Goal: Task Accomplishment & Management: Manage account settings

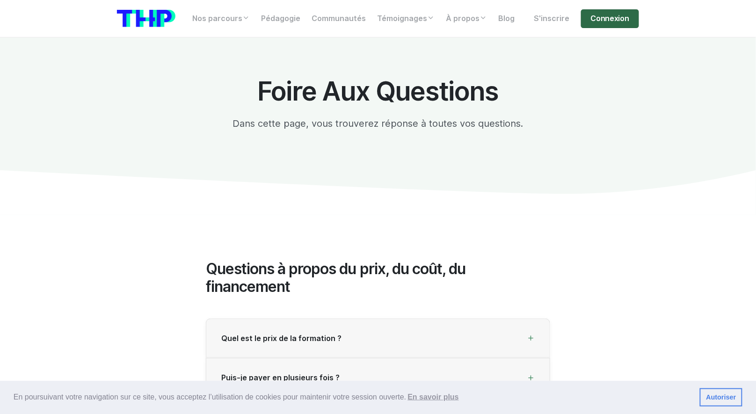
click at [603, 16] on link "Connexion" at bounding box center [610, 18] width 58 height 19
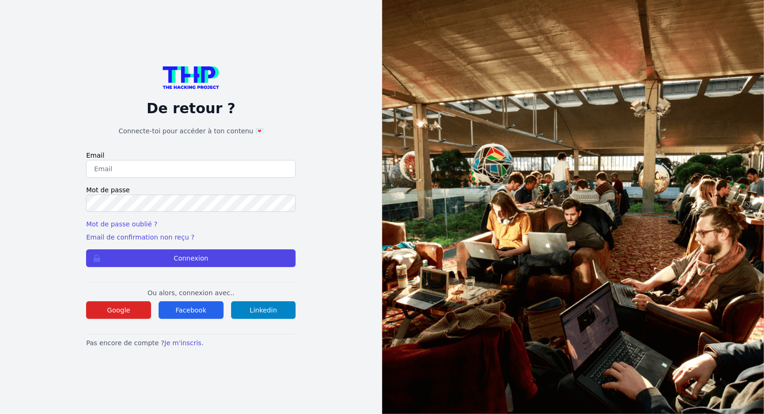
type input "Enzonatali75@gmail.com"
click at [156, 248] on form "Email Enzonatali75@gmail.com Mot de passe Mot de passe oublié ? Email de confir…" at bounding box center [191, 209] width 210 height 117
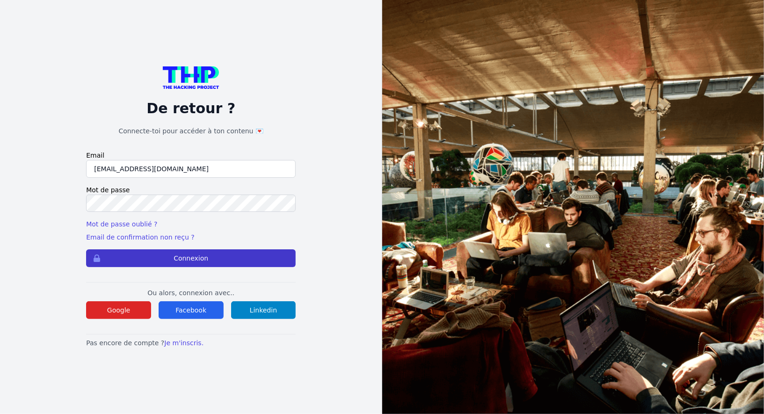
click at [154, 252] on button "Connexion" at bounding box center [191, 258] width 210 height 18
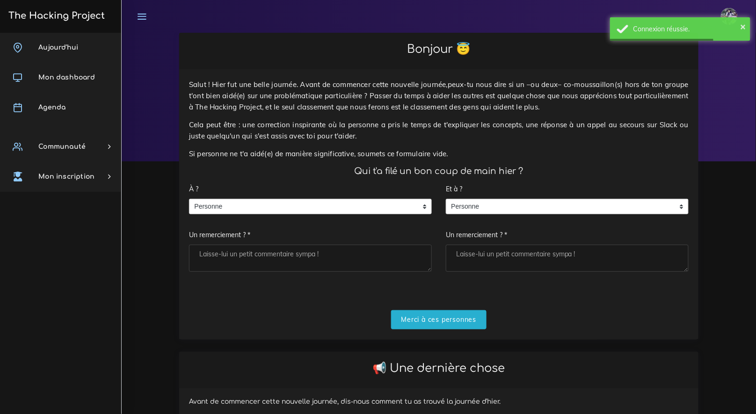
click at [323, 197] on div "À ? Personne Personne Personne Un remerciement ? *" at bounding box center [310, 226] width 243 height 92
click at [324, 200] on span "Personne" at bounding box center [304, 206] width 228 height 15
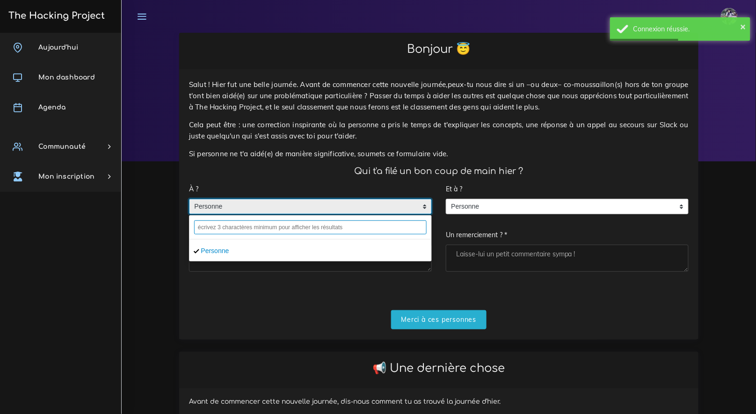
click at [298, 222] on input "text" at bounding box center [310, 227] width 233 height 14
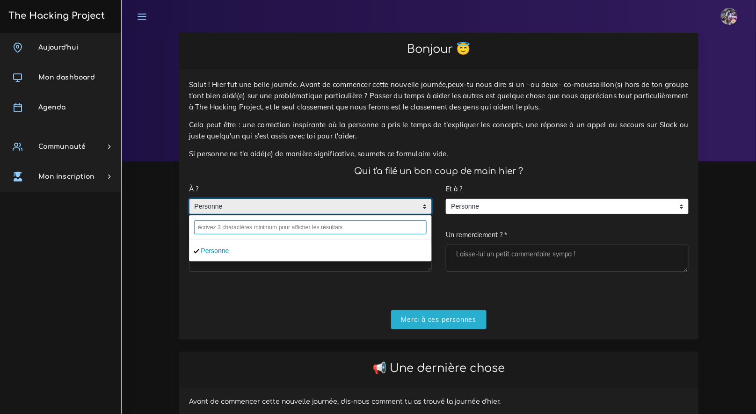
click at [289, 222] on input "text" at bounding box center [310, 227] width 233 height 14
click at [236, 238] on div at bounding box center [311, 228] width 242 height 24
click at [233, 229] on input "text" at bounding box center [310, 227] width 233 height 14
click at [233, 228] on input "text" at bounding box center [310, 227] width 233 height 14
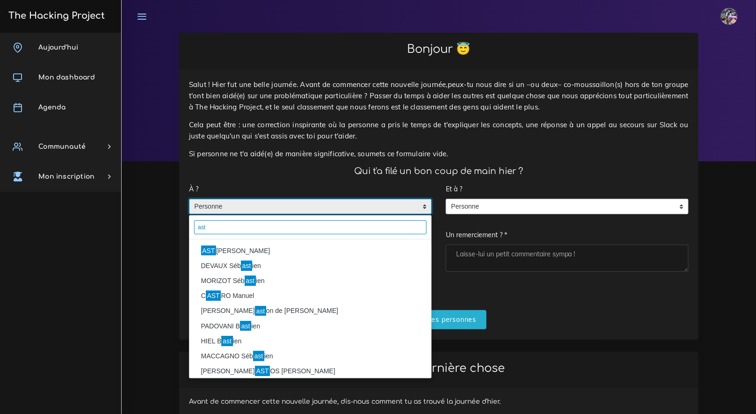
type input "ast"
click at [238, 243] on li "AST IER Florian" at bounding box center [311, 250] width 242 height 15
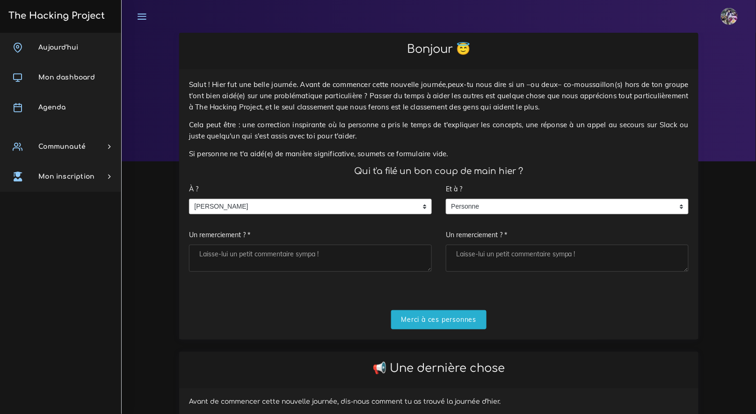
click at [504, 214] on div "Et à ? Personne Personne Personne Un remerciement ? *" at bounding box center [567, 226] width 243 height 92
click at [502, 209] on span "Personne" at bounding box center [560, 206] width 228 height 15
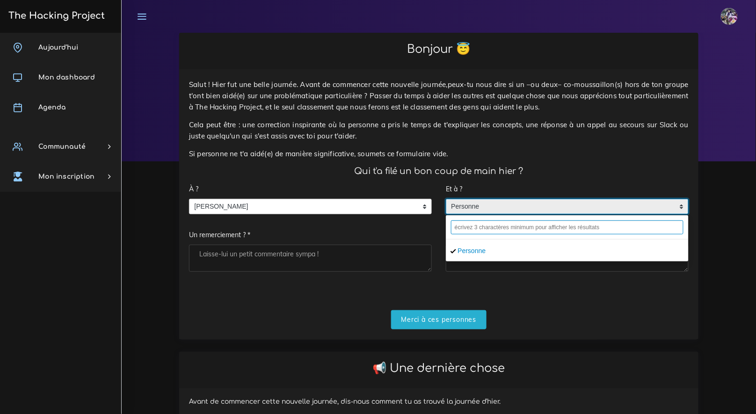
click at [501, 228] on input "text" at bounding box center [567, 227] width 233 height 14
type input "mirand"
click at [494, 252] on li "MIRAND A Lucas" at bounding box center [567, 250] width 242 height 15
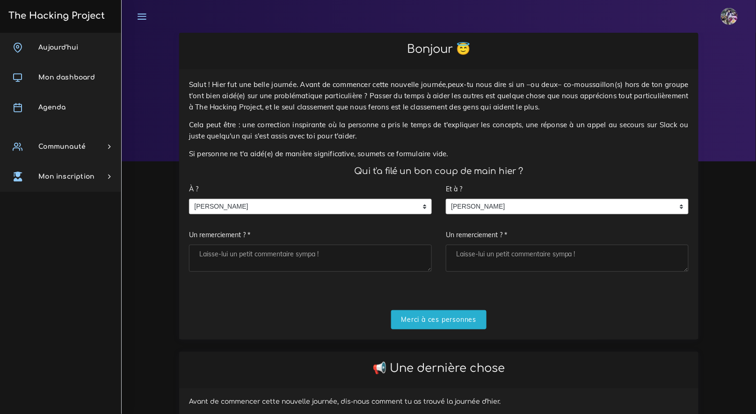
click at [381, 254] on textarea "Un remerciement ? *" at bounding box center [310, 258] width 243 height 27
type textarea "le binome"
click at [474, 263] on textarea "Un remerciement ? *" at bounding box center [567, 258] width 243 height 27
type textarea "le boss"
click at [453, 307] on form "À ? Personne ASTIER Florian ASTIER Florian Personne ASTIER Florian Un remerciem…" at bounding box center [439, 254] width 500 height 149
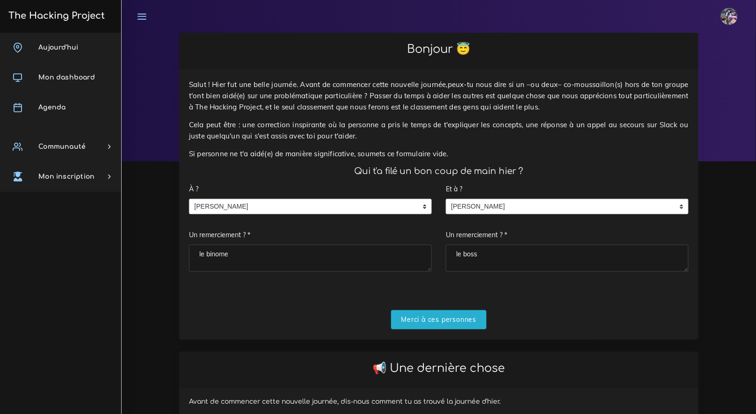
click at [453, 308] on form "À ? Personne ASTIER Florian ASTIER Florian Personne ASTIER Florian Un remerciem…" at bounding box center [439, 254] width 500 height 149
click at [449, 314] on input "Merci à ces personnes" at bounding box center [439, 319] width 96 height 19
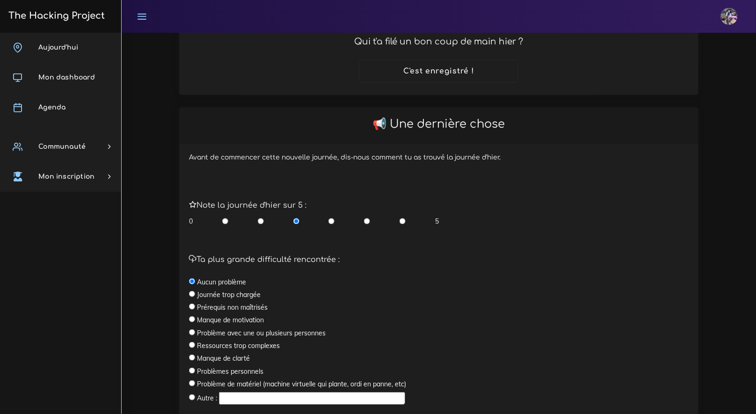
scroll to position [209, 0]
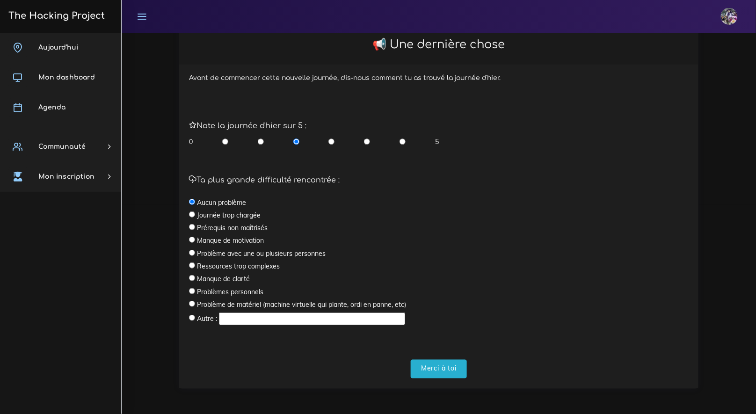
click at [369, 144] on input "radio" at bounding box center [367, 141] width 6 height 9
radio input "true"
click at [297, 140] on input "radio" at bounding box center [296, 141] width 6 height 9
radio input "true"
click at [238, 228] on label "Prérequis non maîtrisés" at bounding box center [232, 227] width 71 height 9
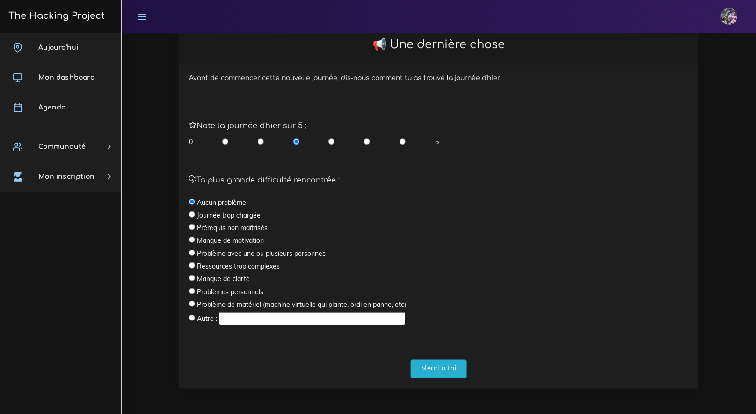
click at [192, 226] on input "radio" at bounding box center [192, 227] width 6 height 6
radio input "true"
click at [443, 365] on input "Merci à toi" at bounding box center [439, 369] width 56 height 19
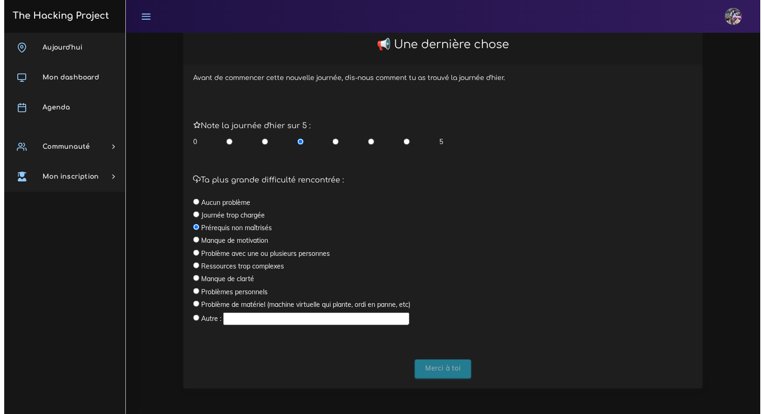
scroll to position [0, 0]
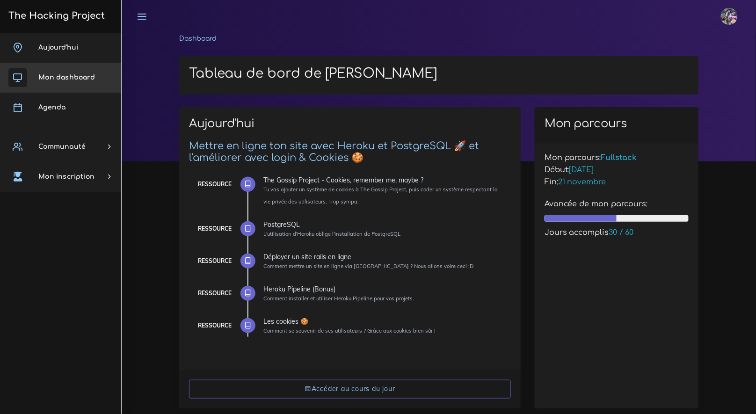
drag, startPoint x: 84, startPoint y: 63, endPoint x: 72, endPoint y: 57, distance: 13.6
click at [84, 63] on link "Mon dashboard" at bounding box center [60, 78] width 121 height 30
click at [72, 55] on link "Aujourd'hui" at bounding box center [60, 48] width 121 height 30
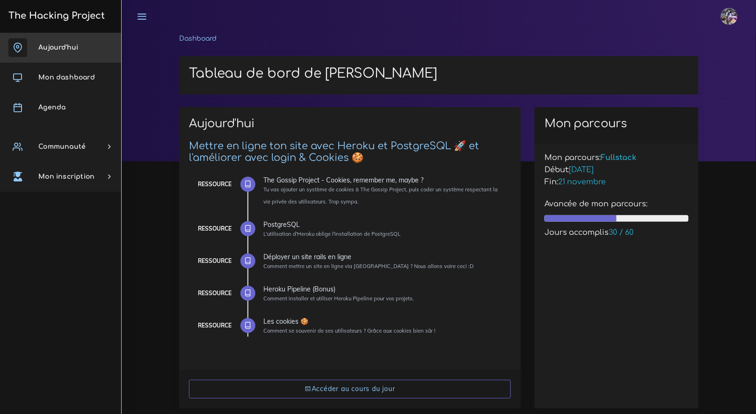
click at [71, 53] on link "Aujourd'hui" at bounding box center [60, 48] width 121 height 30
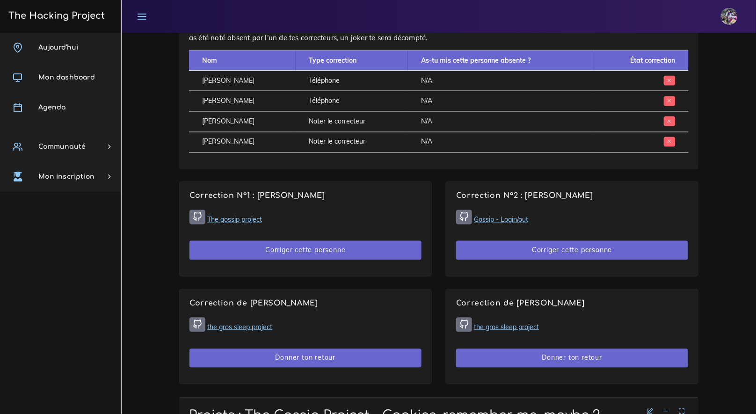
scroll to position [476, 0]
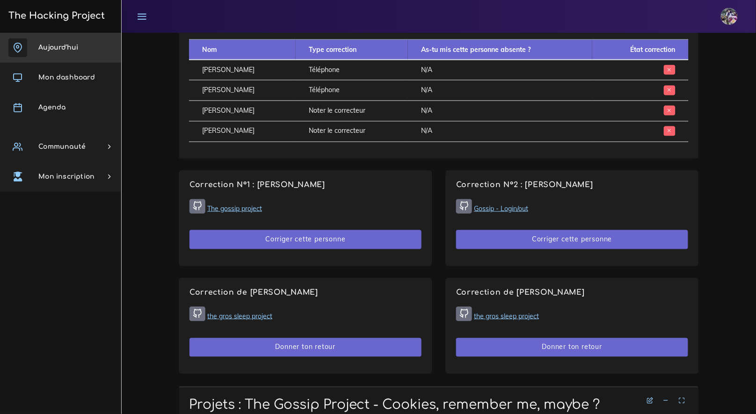
click at [55, 58] on link "Aujourd'hui" at bounding box center [60, 48] width 121 height 30
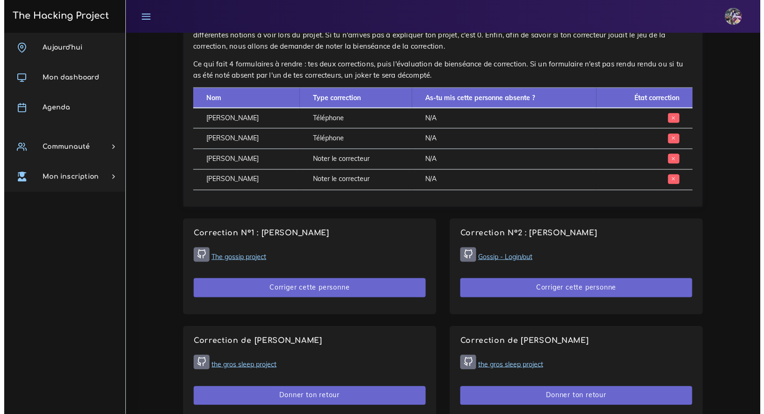
scroll to position [451, 0]
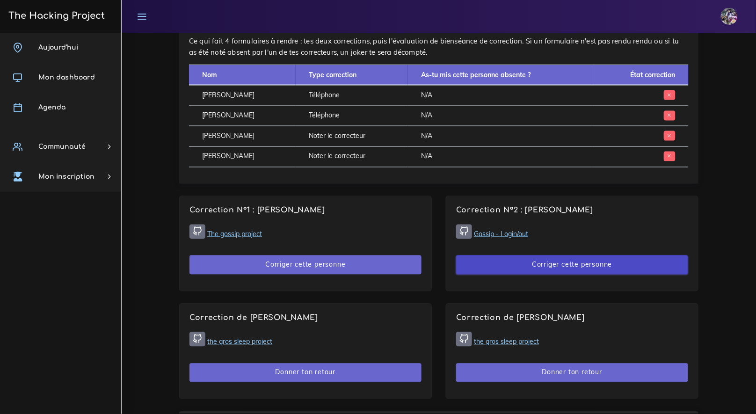
click at [505, 269] on button "Corriger cette personne" at bounding box center [572, 264] width 232 height 19
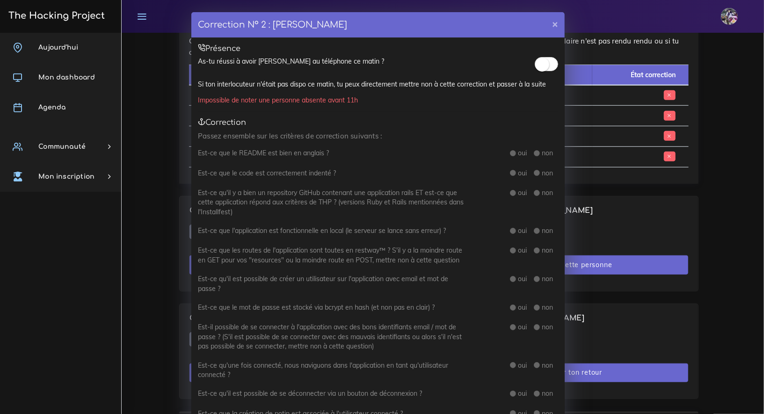
click at [538, 68] on small at bounding box center [542, 65] width 14 height 14
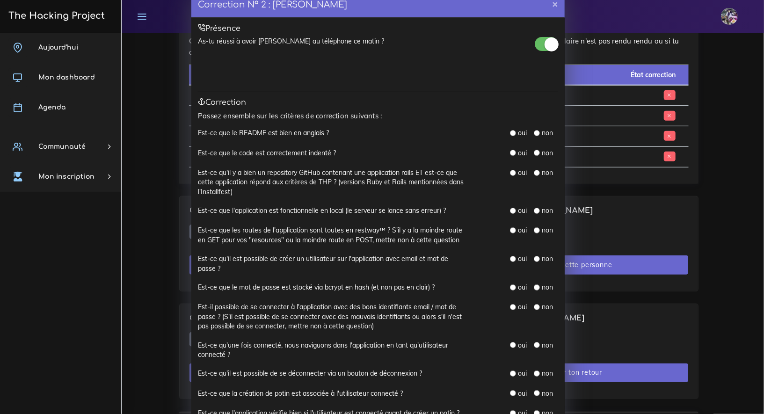
scroll to position [0, 0]
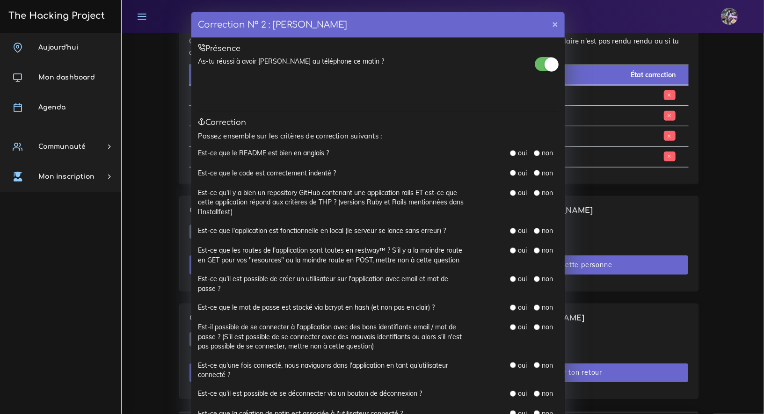
click at [545, 66] on small at bounding box center [552, 65] width 14 height 14
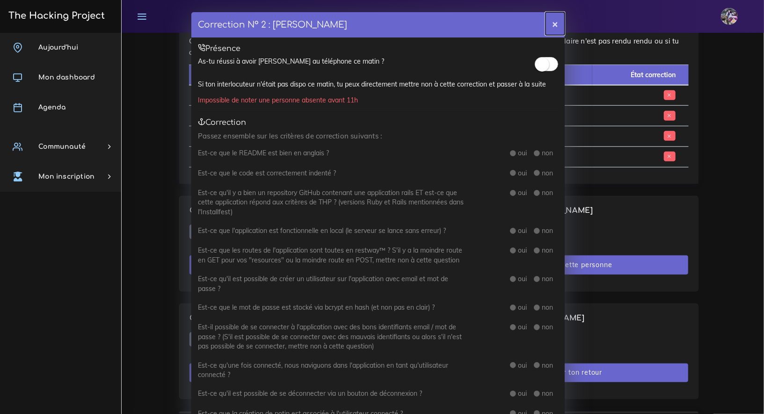
click at [549, 23] on button "×" at bounding box center [555, 23] width 19 height 23
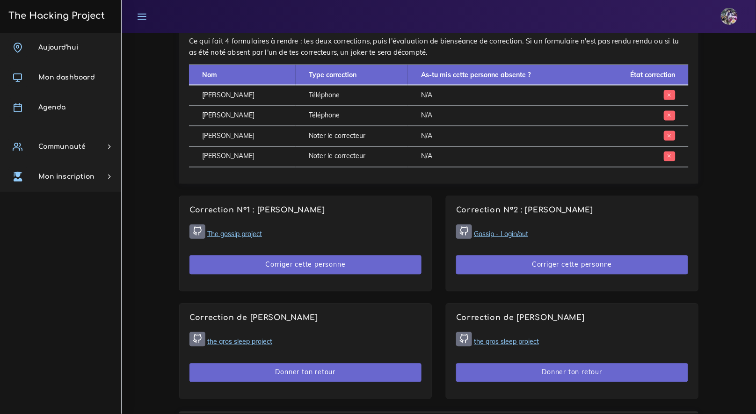
click at [224, 235] on link "The gossip project" at bounding box center [234, 234] width 55 height 8
click at [270, 233] on div "Correction N°1 : Yanis SWITAJ The gossip project Corriger cette personne" at bounding box center [306, 244] width 252 height 95
click at [256, 235] on link "The gossip project" at bounding box center [234, 234] width 55 height 8
click at [257, 235] on link "The gossip project" at bounding box center [234, 234] width 55 height 8
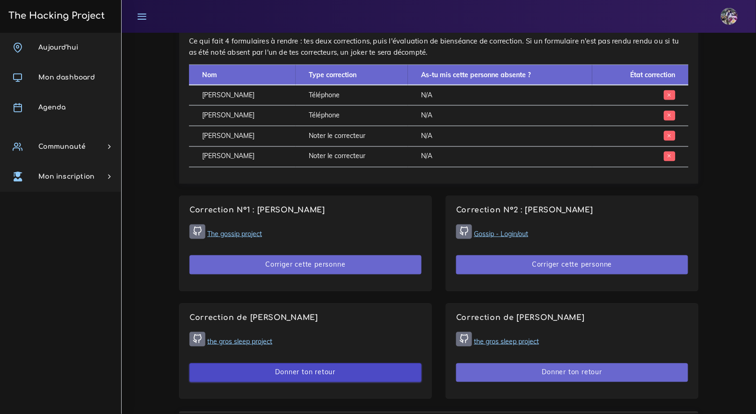
click at [365, 377] on button "Donner ton retour" at bounding box center [306, 373] width 232 height 19
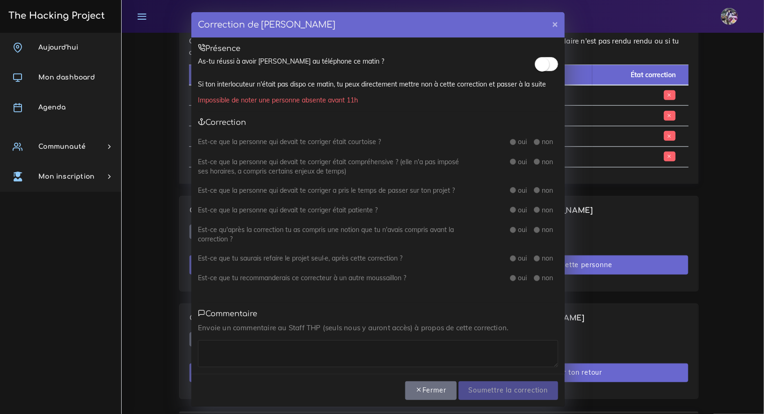
click at [548, 58] on span at bounding box center [546, 64] width 23 height 14
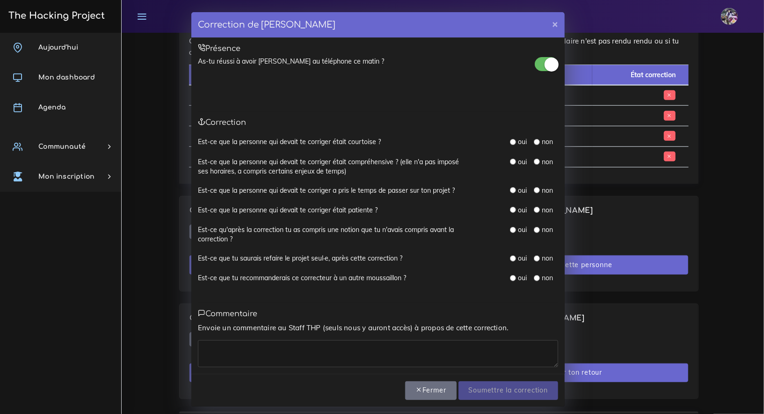
click at [510, 139] on input "radio" at bounding box center [513, 142] width 6 height 6
radio input "true"
click at [510, 156] on div "Est-ce que la personne qui devait te corriger était courtoise ? oui non" at bounding box center [378, 147] width 360 height 20
click at [510, 163] on input "radio" at bounding box center [513, 162] width 6 height 6
radio input "true"
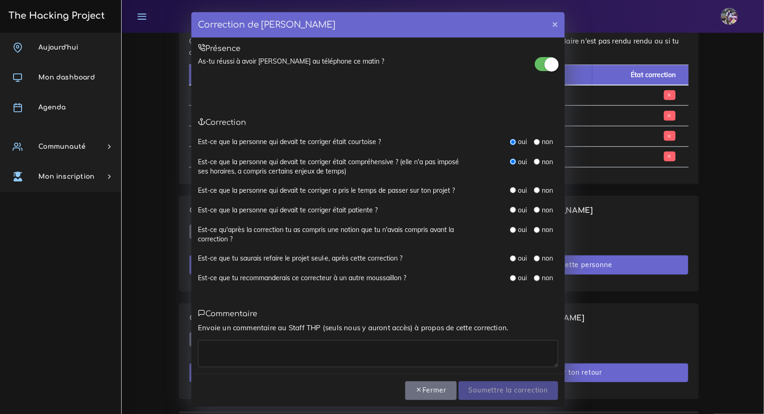
click at [510, 189] on input "radio" at bounding box center [513, 190] width 6 height 6
radio input "true"
click at [510, 213] on div "oui" at bounding box center [518, 209] width 17 height 9
click at [510, 212] on input "radio" at bounding box center [513, 210] width 6 height 6
radio input "true"
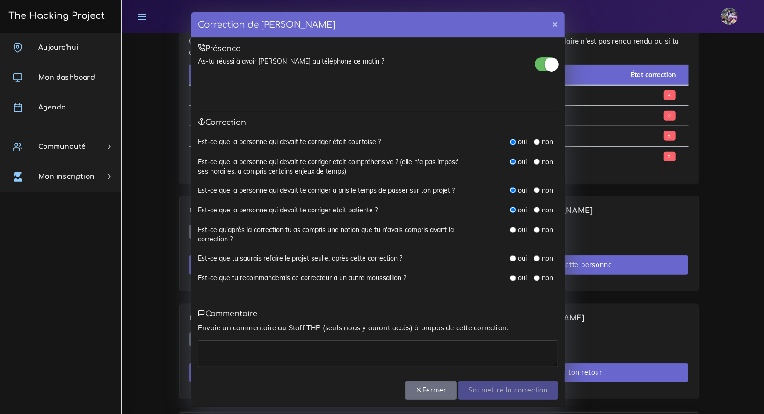
click at [515, 237] on div "oui non" at bounding box center [519, 234] width 94 height 19
click at [514, 229] on div "oui" at bounding box center [518, 229] width 17 height 9
click at [511, 231] on input "radio" at bounding box center [513, 230] width 6 height 6
radio input "true"
click at [511, 257] on input "radio" at bounding box center [513, 258] width 6 height 6
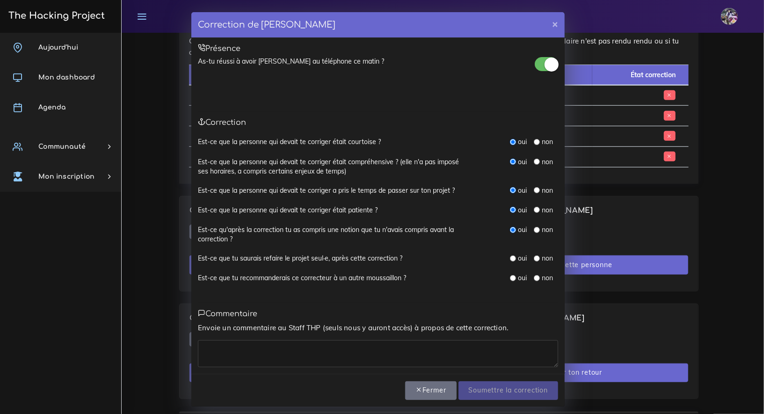
radio input "true"
click at [511, 277] on input "radio" at bounding box center [513, 278] width 6 height 6
radio input "true"
click at [326, 337] on div "Envoie un commentaire au Staff THP (seuls nous y auront accès) à propos de cett…" at bounding box center [378, 344] width 360 height 45
click at [324, 341] on textarea at bounding box center [378, 353] width 360 height 27
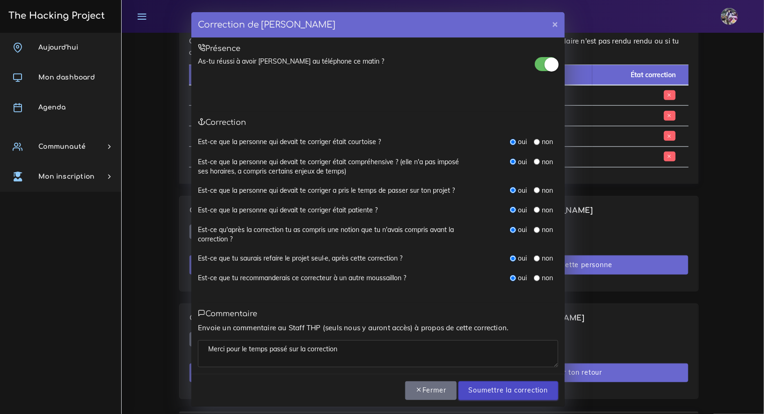
type textarea "Merci pour le temps passé sur la correction"
click at [495, 390] on input "Soumettre la correction" at bounding box center [509, 390] width 100 height 19
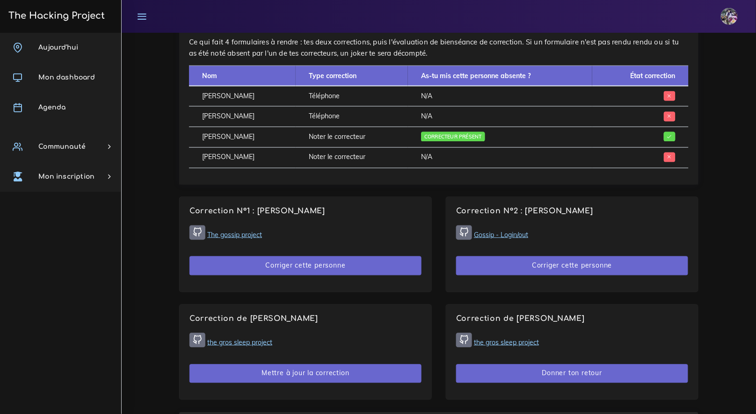
click at [495, 233] on link "Gossip - Login/out" at bounding box center [501, 235] width 54 height 8
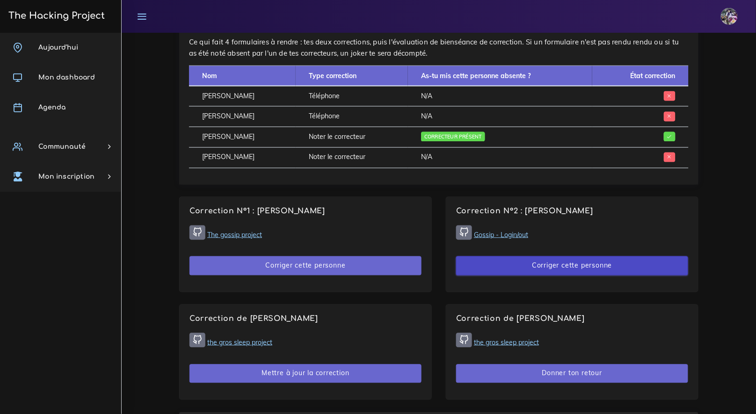
click at [489, 267] on button "Corriger cette personne" at bounding box center [572, 265] width 232 height 19
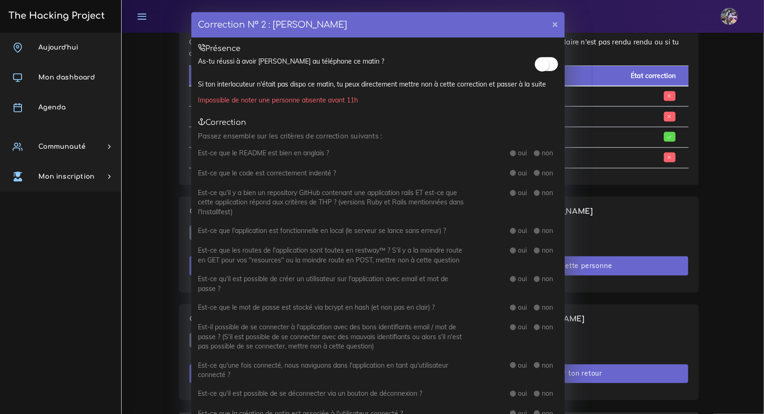
click at [547, 60] on span at bounding box center [546, 64] width 23 height 14
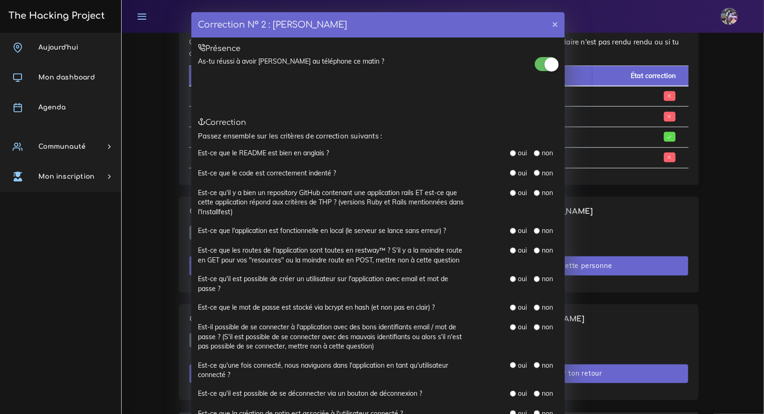
click at [510, 151] on input "radio" at bounding box center [513, 153] width 6 height 6
radio input "true"
click at [518, 172] on label "oui" at bounding box center [522, 172] width 9 height 9
click at [510, 170] on input "radio" at bounding box center [513, 173] width 6 height 6
radio input "true"
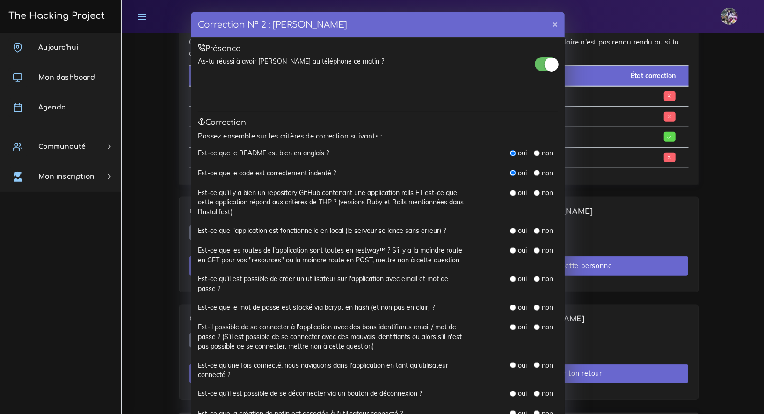
click at [510, 172] on input "radio" at bounding box center [513, 173] width 6 height 6
click at [340, 201] on label "Est-ce qu'il y a bien un repository GitHub contenant une application rails ET e…" at bounding box center [331, 202] width 267 height 29
click at [511, 197] on div "oui" at bounding box center [518, 192] width 17 height 9
click at [511, 194] on input "radio" at bounding box center [513, 193] width 6 height 6
radio input "true"
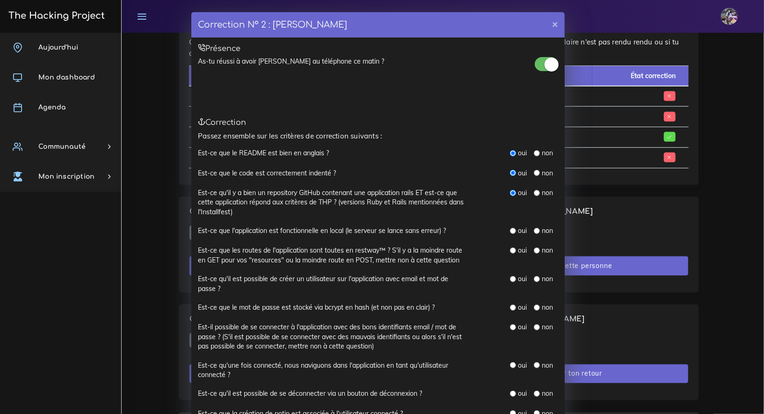
click at [510, 229] on input "radio" at bounding box center [513, 231] width 6 height 6
radio input "true"
click at [534, 250] on input "radio" at bounding box center [537, 251] width 6 height 6
radio input "true"
click at [510, 280] on input "radio" at bounding box center [513, 279] width 6 height 6
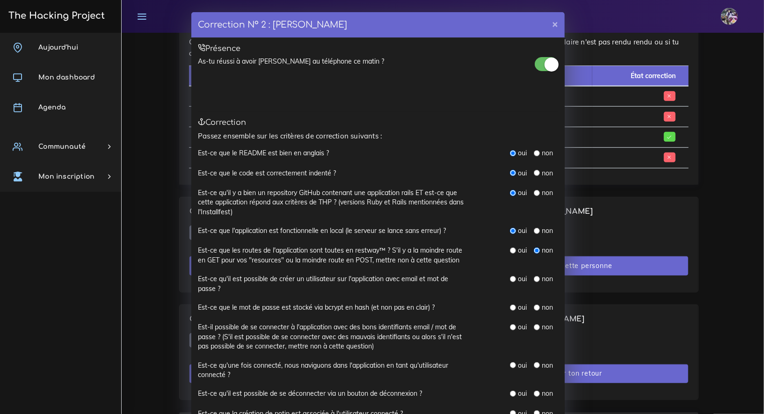
radio input "true"
click at [510, 279] on input "radio" at bounding box center [513, 279] width 6 height 6
click at [534, 307] on input "radio" at bounding box center [537, 308] width 6 height 6
radio input "true"
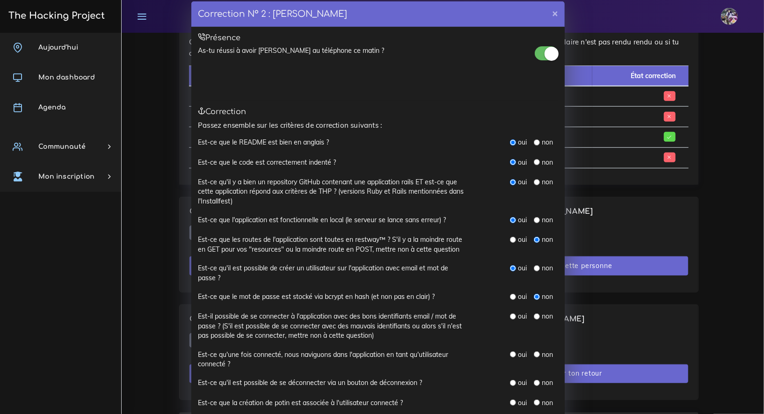
scroll to position [31, 0]
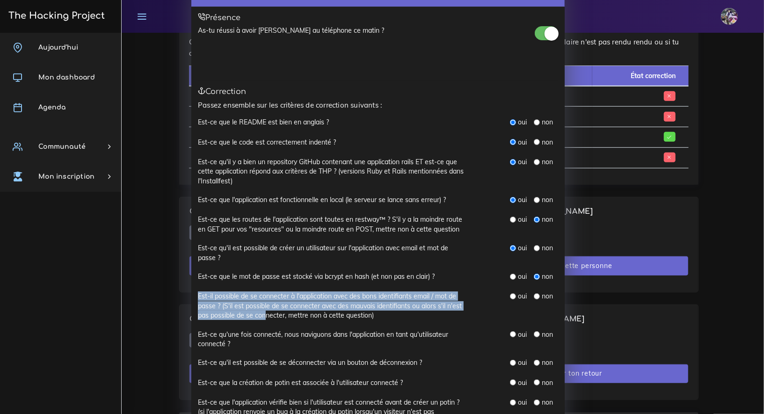
drag, startPoint x: 193, startPoint y: 293, endPoint x: 261, endPoint y: 313, distance: 70.8
click at [261, 313] on div "Est-il possible de se connecter à l'application avec des bons identifiants emai…" at bounding box center [331, 306] width 281 height 29
click at [261, 313] on label "Est-il possible de se connecter à l'application avec des bons identifiants emai…" at bounding box center [331, 306] width 267 height 29
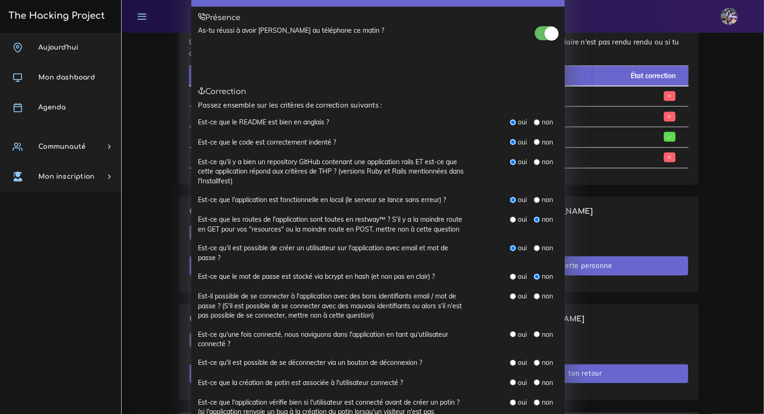
click at [534, 296] on input "radio" at bounding box center [537, 296] width 6 height 6
radio input "true"
click at [510, 333] on input "radio" at bounding box center [513, 334] width 6 height 6
radio input "true"
click at [510, 361] on input "radio" at bounding box center [513, 363] width 6 height 6
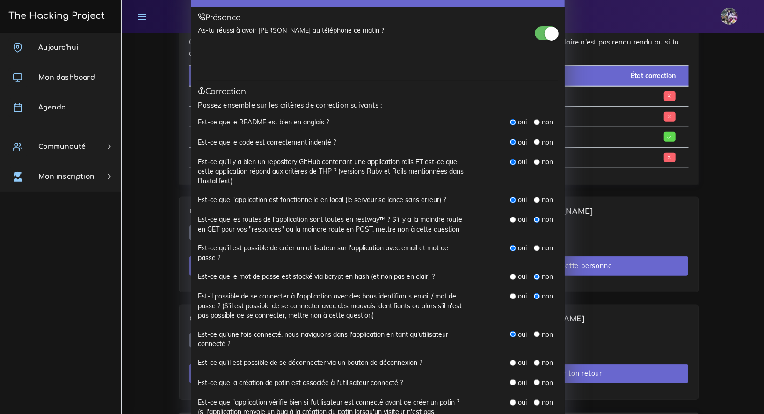
radio input "true"
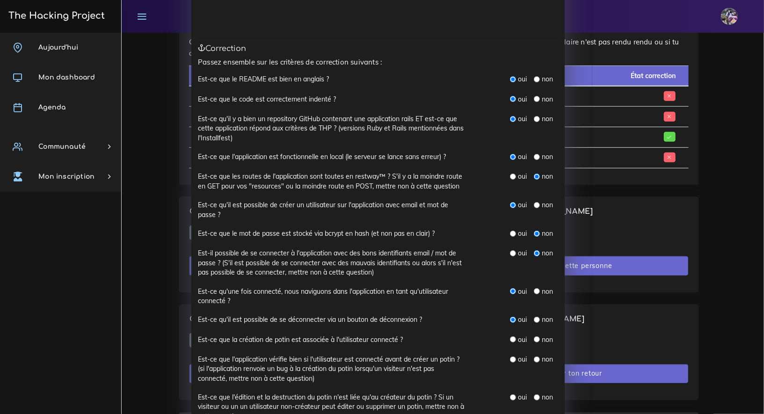
scroll to position [84, 0]
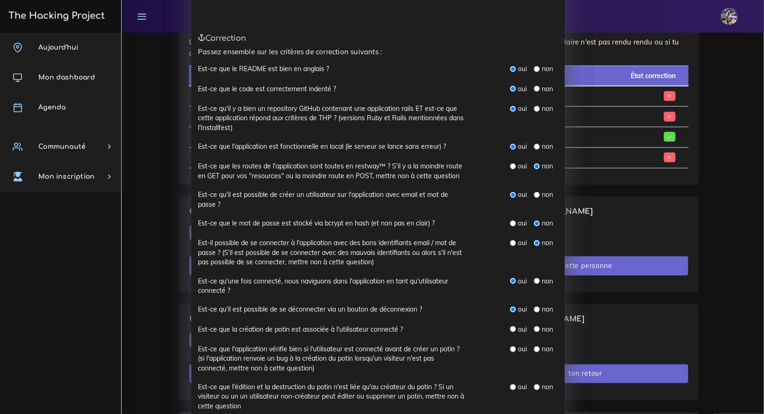
click at [510, 331] on input "radio" at bounding box center [513, 329] width 6 height 6
radio input "true"
click at [510, 350] on input "radio" at bounding box center [513, 349] width 6 height 6
radio input "true"
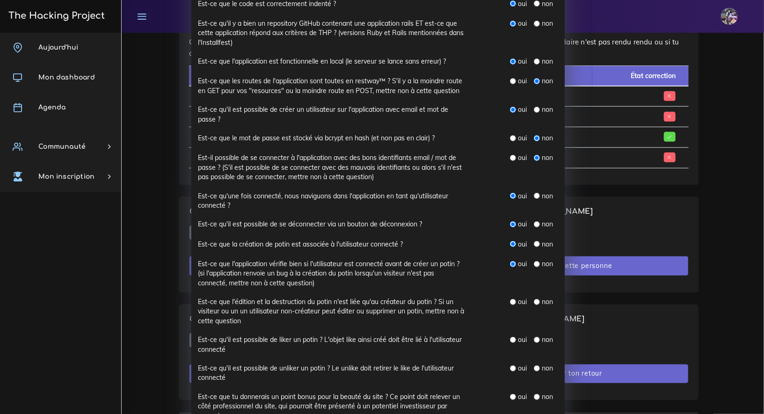
click at [510, 302] on input "radio" at bounding box center [513, 302] width 6 height 6
radio input "true"
click at [510, 339] on input "radio" at bounding box center [513, 340] width 6 height 6
radio input "true"
click at [510, 339] on input "radio" at bounding box center [513, 340] width 6 height 6
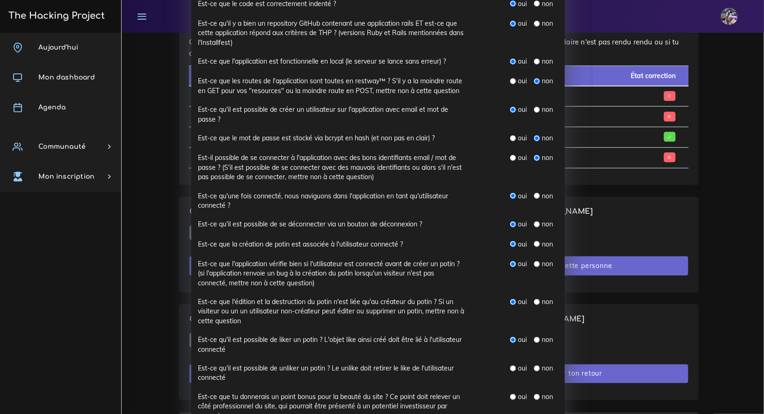
click at [534, 343] on div "non" at bounding box center [543, 339] width 19 height 9
click at [530, 345] on div "oui non" at bounding box center [519, 344] width 94 height 19
click at [534, 341] on input "radio" at bounding box center [537, 340] width 6 height 6
radio input "true"
click at [431, 344] on label "Est-ce qu'il est possible de liker un potin ? L'objet like ainsi créé doit être…" at bounding box center [331, 344] width 267 height 19
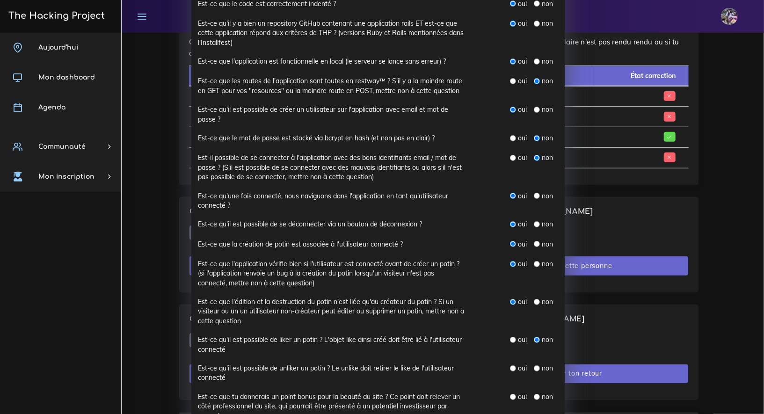
click at [534, 367] on input "radio" at bounding box center [537, 368] width 6 height 6
radio input "true"
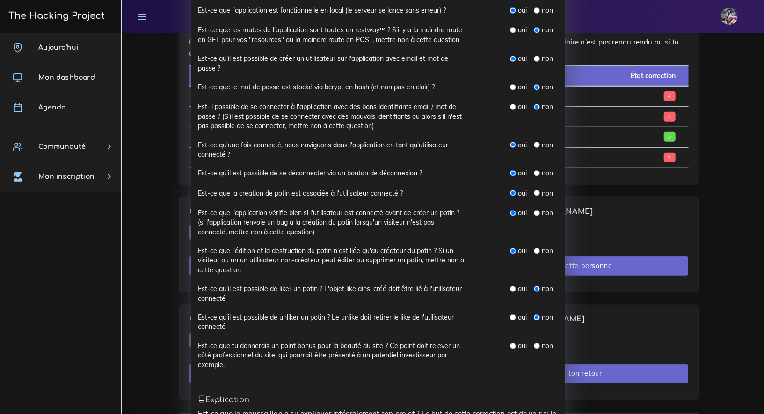
scroll to position [228, 0]
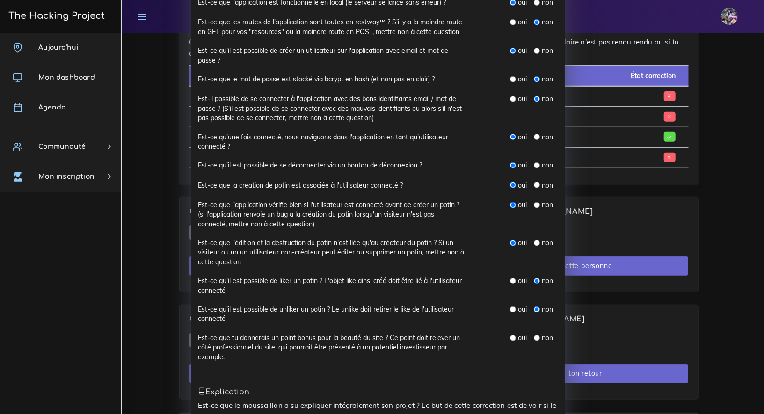
click at [542, 336] on label "non" at bounding box center [547, 337] width 11 height 9
click at [534, 336] on input "radio" at bounding box center [537, 338] width 6 height 6
radio input "true"
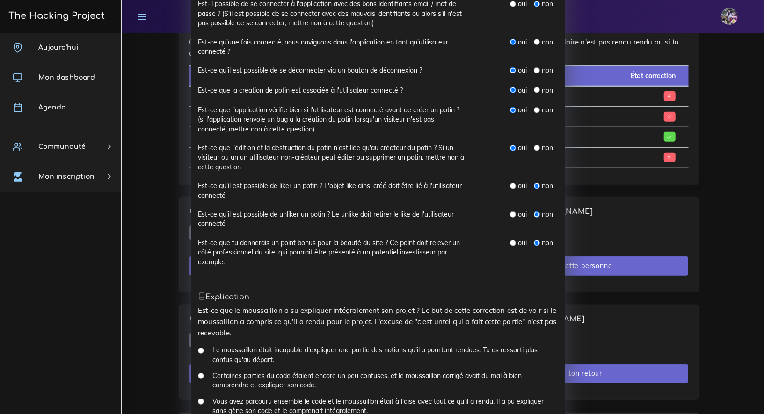
scroll to position [505, 0]
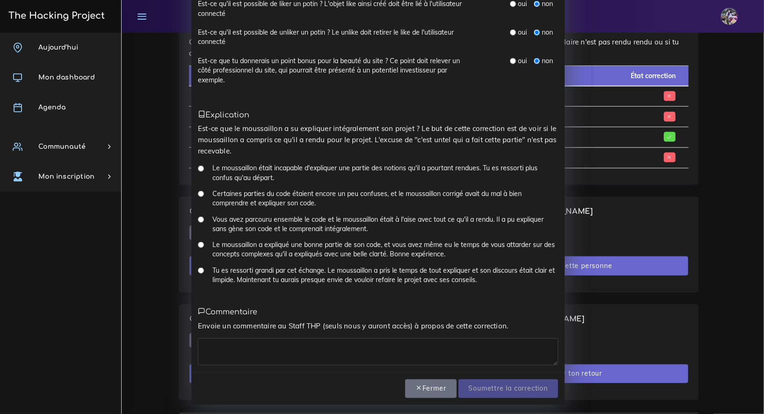
click at [198, 272] on input "Tu es ressorti grandi par cet échange. Le moussaillon a pris le temps de tout e…" at bounding box center [201, 271] width 6 height 6
radio input "true"
click at [250, 357] on textarea at bounding box center [378, 351] width 360 height 27
click at [249, 357] on textarea at bounding box center [378, 351] width 360 height 27
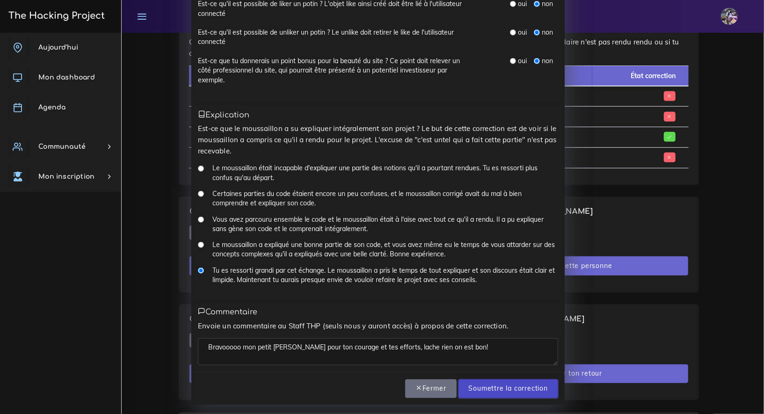
type textarea "Bravooooo mon petit [PERSON_NAME] pour ton courage et tes efforts, lache rien o…"
click at [518, 391] on input "Soumettre la correction" at bounding box center [509, 388] width 100 height 19
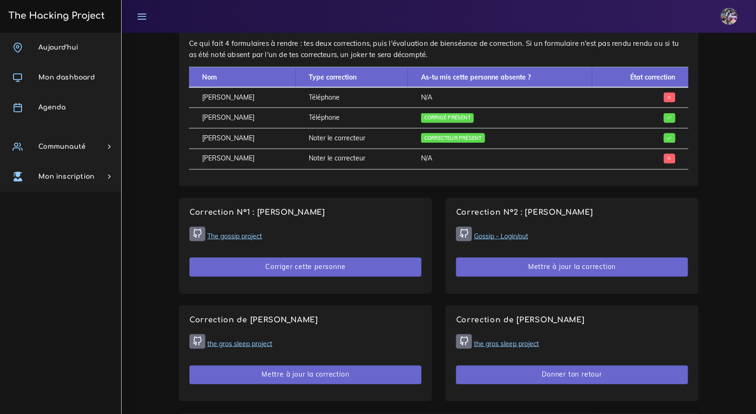
click at [242, 235] on link "The gossip project" at bounding box center [234, 236] width 55 height 8
drag, startPoint x: 190, startPoint y: 161, endPoint x: 446, endPoint y: 168, distance: 256.5
click at [446, 168] on tr "[PERSON_NAME] Noter le correcteur N/A" at bounding box center [439, 159] width 500 height 21
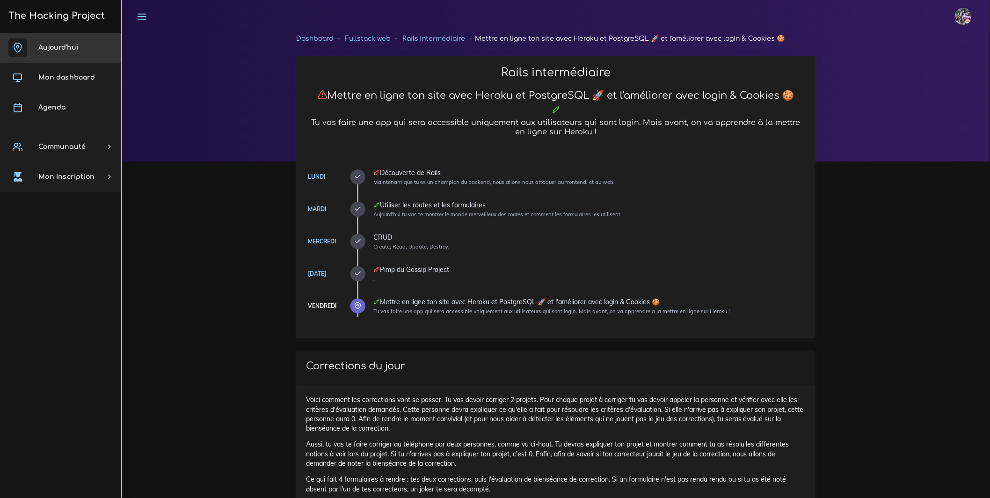
click at [66, 51] on link "Aujourd'hui" at bounding box center [60, 48] width 121 height 30
click at [71, 86] on link "Mon dashboard" at bounding box center [60, 78] width 121 height 30
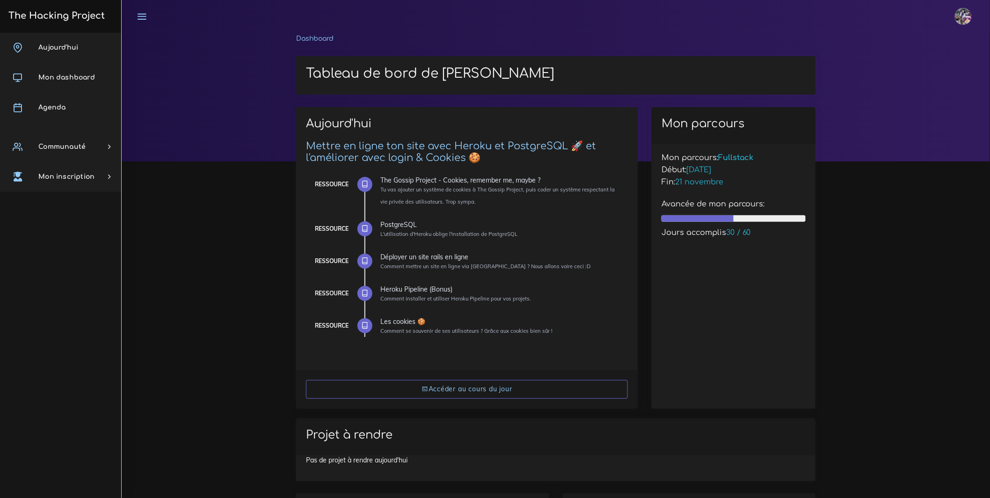
click at [67, 103] on link "Agenda" at bounding box center [60, 108] width 121 height 30
click at [66, 105] on link "Agenda" at bounding box center [60, 108] width 121 height 30
click at [59, 107] on span "Agenda" at bounding box center [51, 107] width 27 height 7
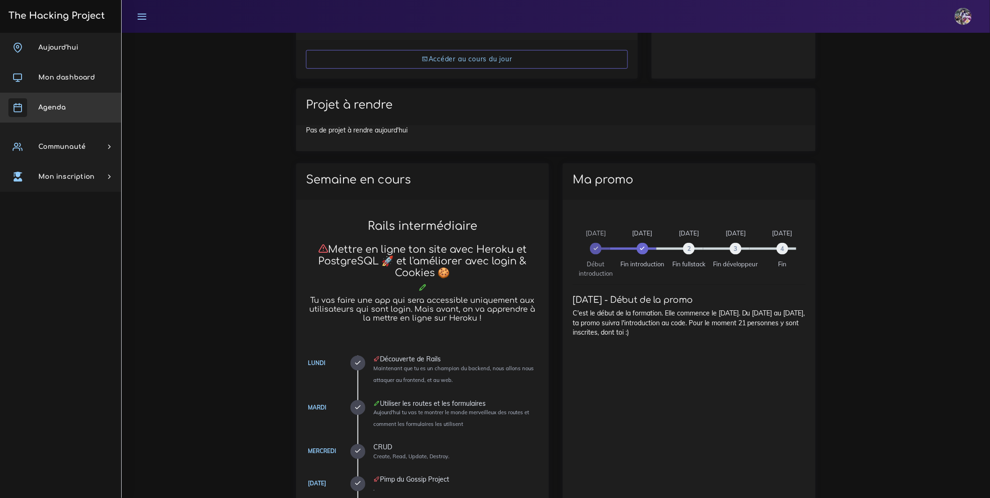
scroll to position [332, 0]
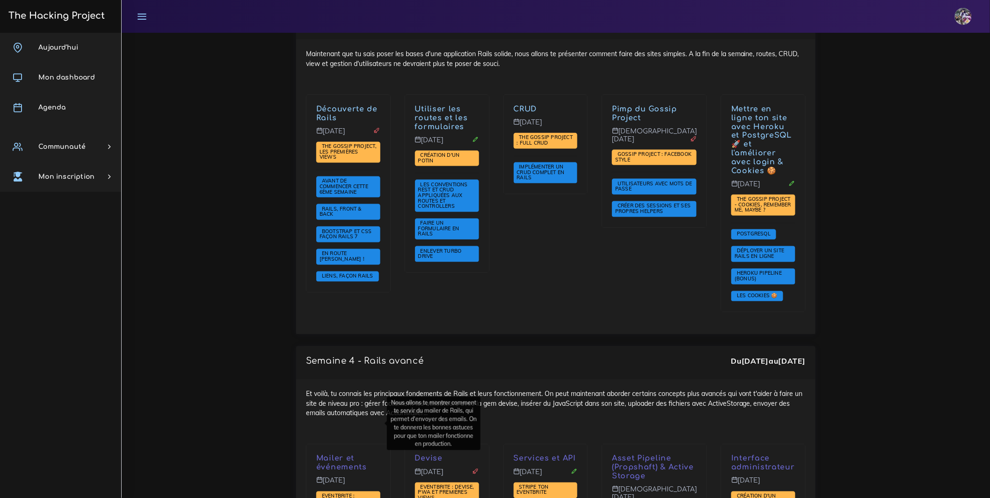
scroll to position [1903, 0]
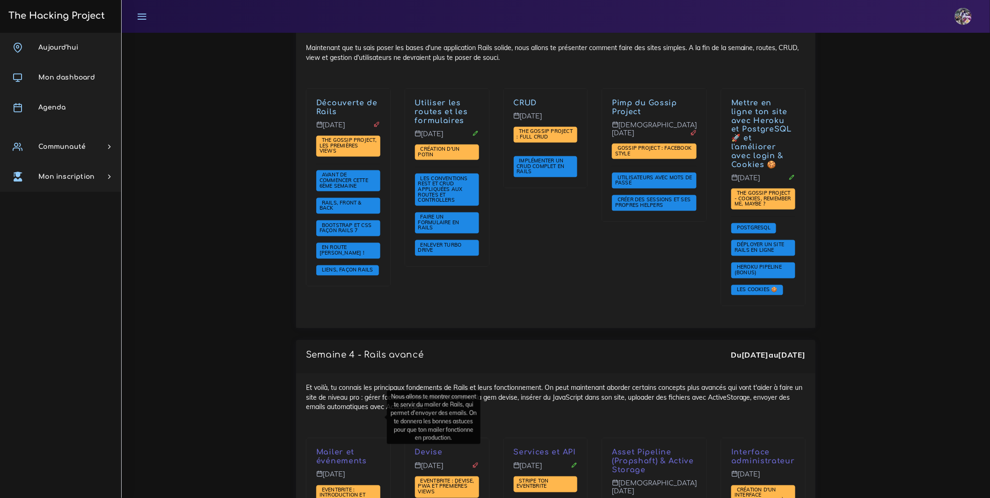
click at [338, 448] on p "Mailer et événements" at bounding box center [348, 457] width 64 height 18
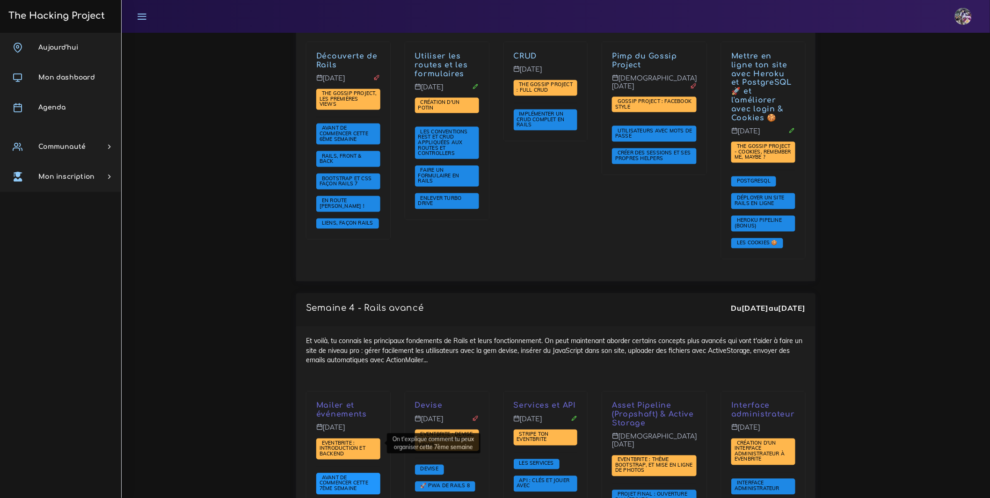
scroll to position [2001, 0]
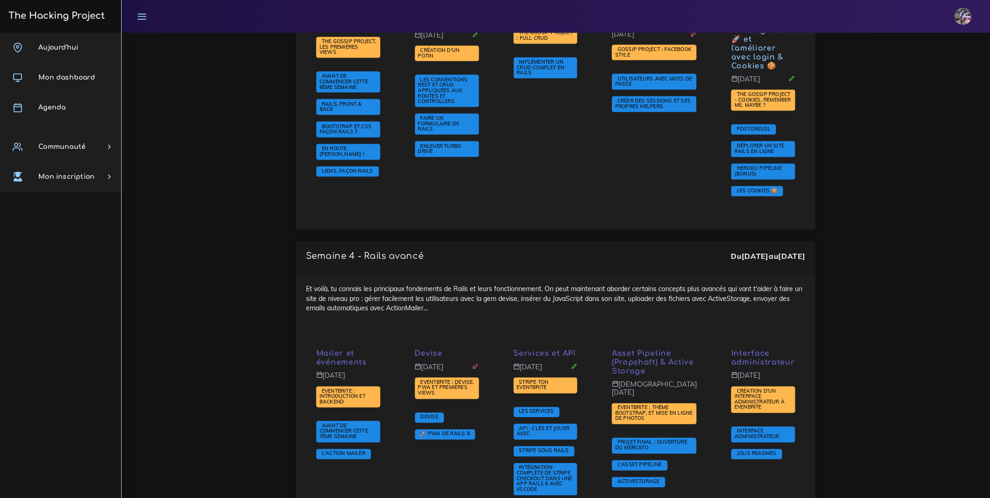
drag, startPoint x: 322, startPoint y: 331, endPoint x: 378, endPoint y: 332, distance: 55.2
click at [378, 372] on p "[DATE]" at bounding box center [348, 379] width 64 height 15
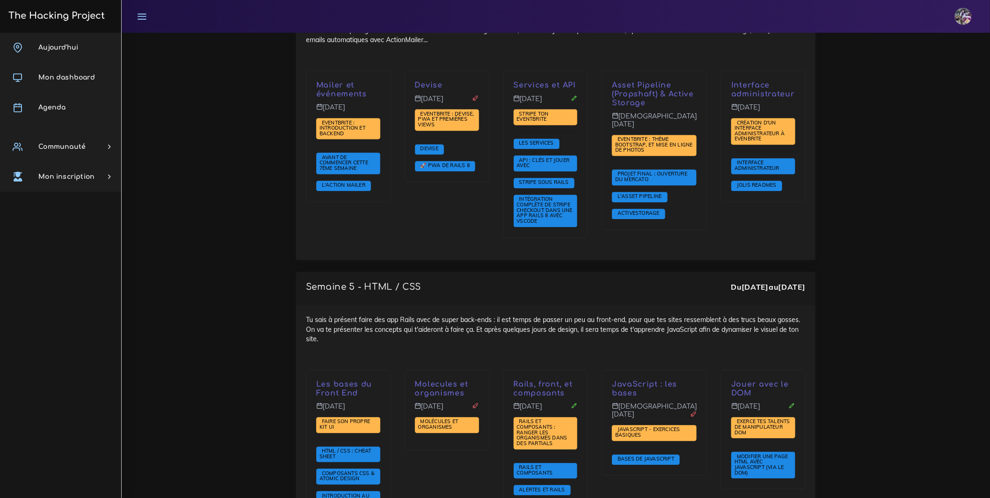
scroll to position [2269, 0]
click at [357, 182] on span "L'Action Mailer" at bounding box center [344, 185] width 48 height 7
click at [335, 182] on span "L'Action Mailer" at bounding box center [344, 185] width 48 height 7
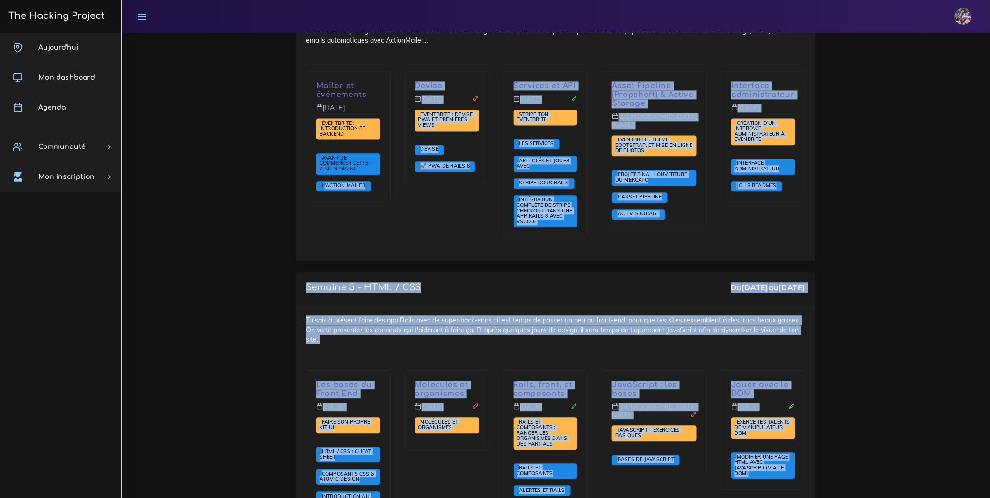
click at [399, 306] on div "Tu sais à présent faire des app Rails avec de super back-ends : il est temps de…" at bounding box center [555, 423] width 519 height 234
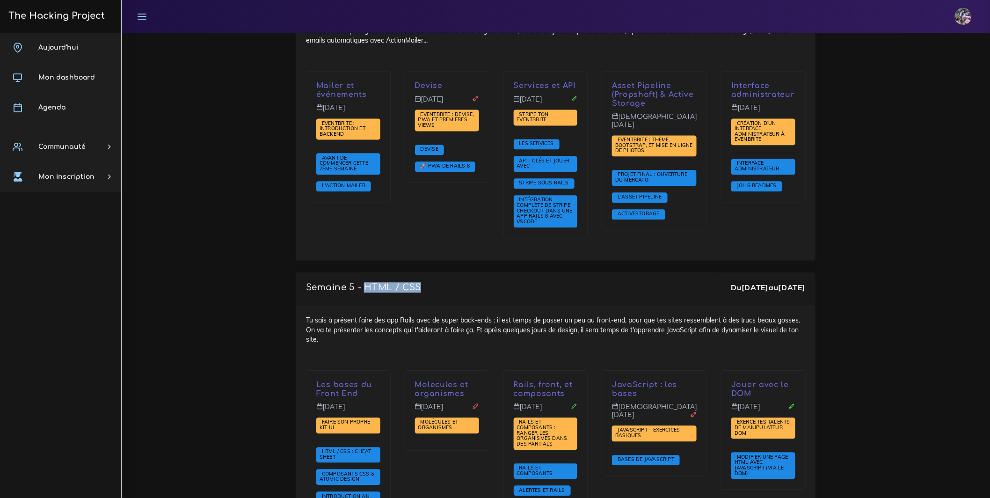
drag, startPoint x: 360, startPoint y: 245, endPoint x: 415, endPoint y: 252, distance: 54.7
click at [414, 282] on div "Semaine 5 - HTML / CSS Du [DATE] au [DATE]" at bounding box center [556, 289] width 500 height 14
click at [328, 306] on div "Tu sais à présent faire des app Rails avec de super back-ends : il est temps de…" at bounding box center [555, 423] width 519 height 234
drag, startPoint x: 328, startPoint y: 295, endPoint x: 486, endPoint y: 296, distance: 157.7
click at [486, 306] on div "Tu sais à présent faire des app Rails avec de super back-ends : il est temps de…" at bounding box center [555, 423] width 519 height 234
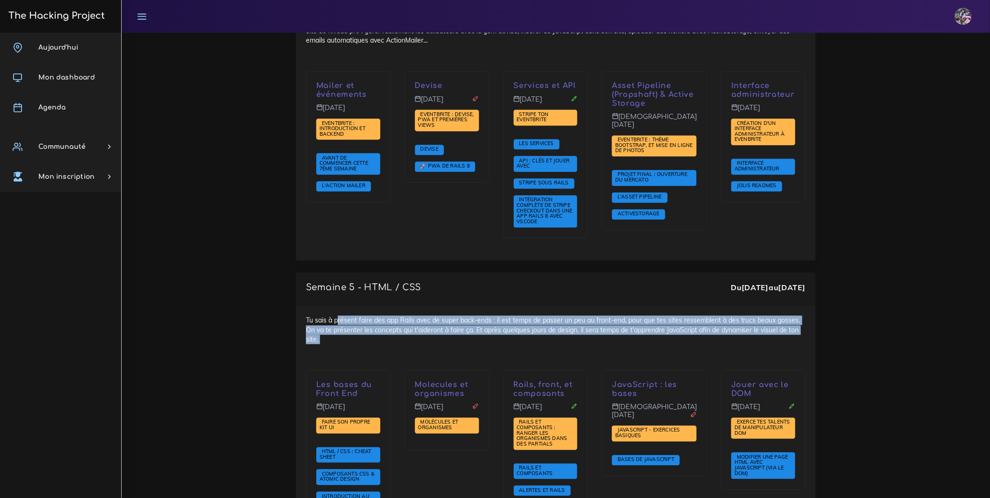
drag, startPoint x: 485, startPoint y: 296, endPoint x: 338, endPoint y: 278, distance: 148.5
click at [338, 306] on div "Tu sais à présent faire des app Rails avec de super back-ends : il est temps de…" at bounding box center [555, 423] width 519 height 234
click at [340, 306] on div "Tu sais à présent faire des app Rails avec de super back-ends : il est temps de…" at bounding box center [555, 423] width 519 height 234
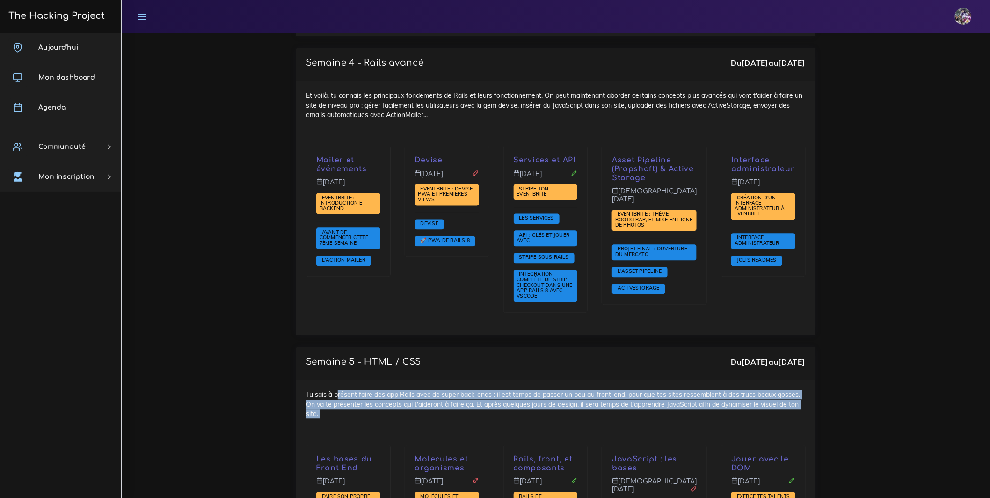
scroll to position [2193, 0]
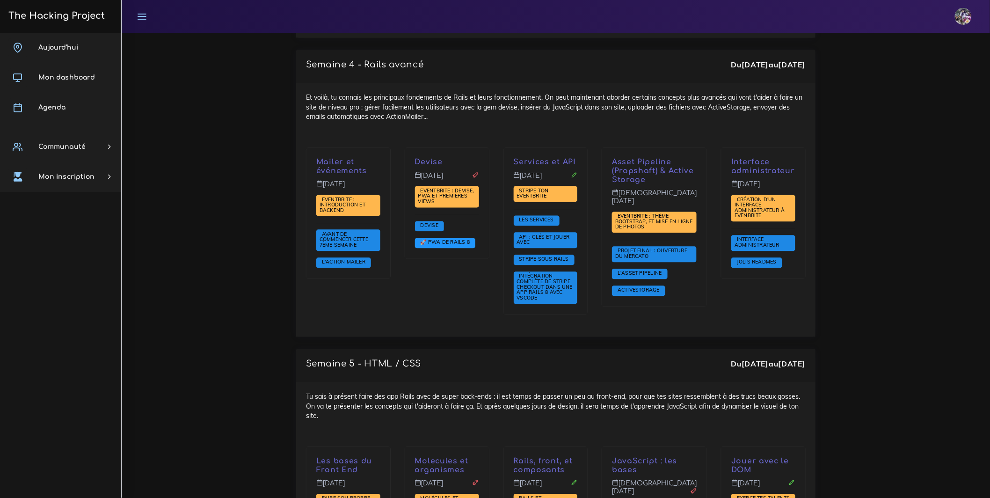
click at [458, 239] on span "🚀 PWA de Rails 8" at bounding box center [445, 242] width 54 height 7
click at [440, 239] on span "🚀 PWA de Rails 8" at bounding box center [445, 242] width 54 height 7
click at [441, 239] on span "🚀 PWA de Rails 8" at bounding box center [445, 242] width 54 height 7
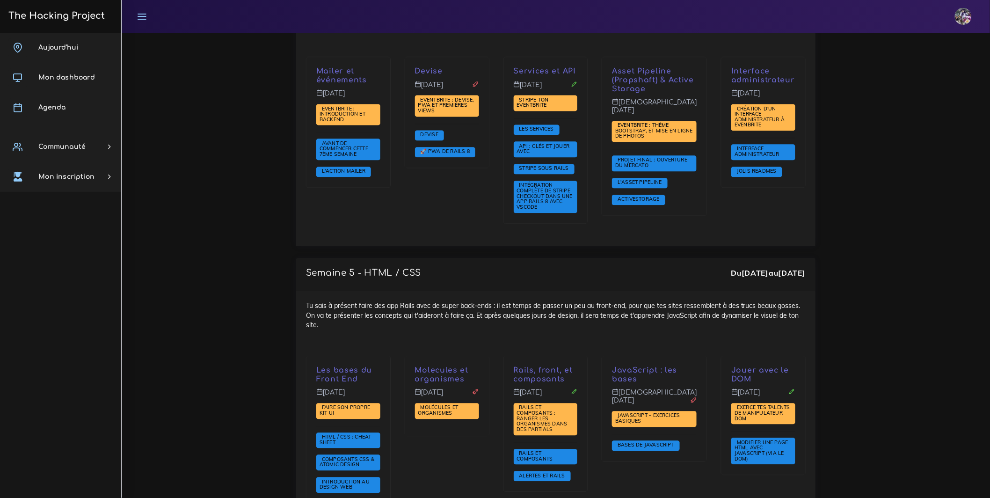
scroll to position [2289, 0]
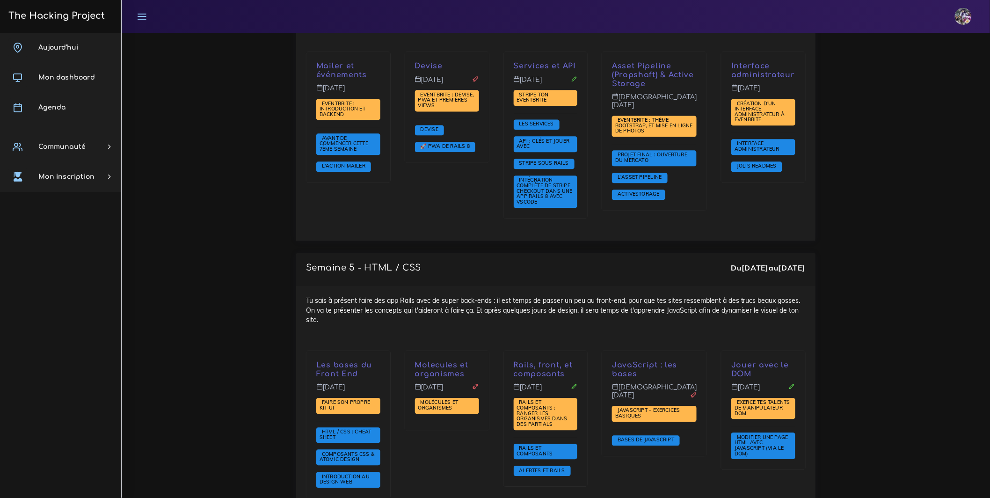
drag, startPoint x: 368, startPoint y: 349, endPoint x: 356, endPoint y: 349, distance: 11.7
click at [360, 383] on p "[DATE]" at bounding box center [348, 390] width 64 height 15
click at [318, 383] on icon at bounding box center [319, 386] width 7 height 7
drag, startPoint x: 315, startPoint y: 345, endPoint x: 372, endPoint y: 346, distance: 57.1
click at [372, 351] on div "Les bases du Front End Lundi 20 oct. Faire son propre kit UI HTML / CSS : cheat…" at bounding box center [348, 424] width 84 height 147
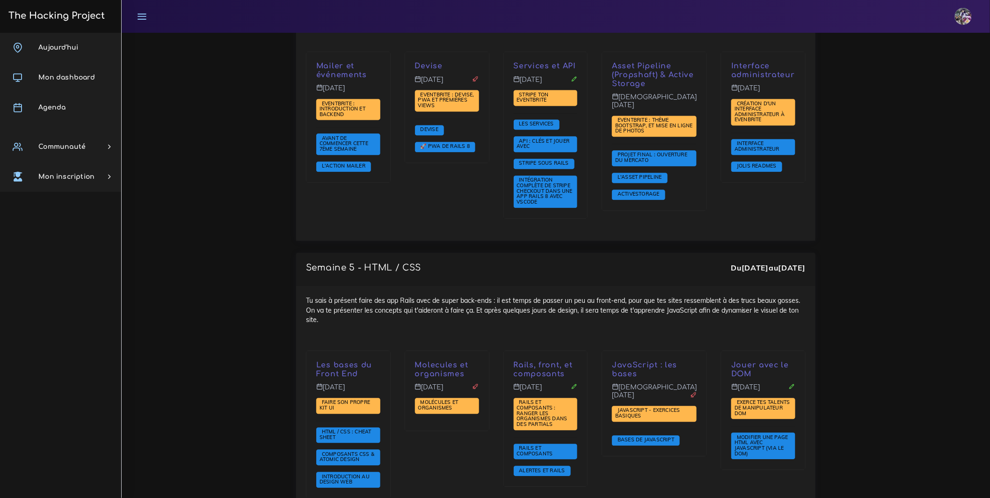
click at [372, 383] on p "Lundi 20 oct." at bounding box center [348, 390] width 64 height 15
drag, startPoint x: 390, startPoint y: 367, endPoint x: 306, endPoint y: 358, distance: 84.7
click at [305, 358] on div "Les bases du Front End Lundi 20 oct. Faire son propre kit UI HTML / CSS : cheat…" at bounding box center [348, 430] width 99 height 160
click at [308, 358] on div "Les bases du Front End Lundi 20 oct. Faire son propre kit UI HTML / CSS : cheat…" at bounding box center [348, 424] width 84 height 147
drag, startPoint x: 309, startPoint y: 358, endPoint x: 366, endPoint y: 365, distance: 57.6
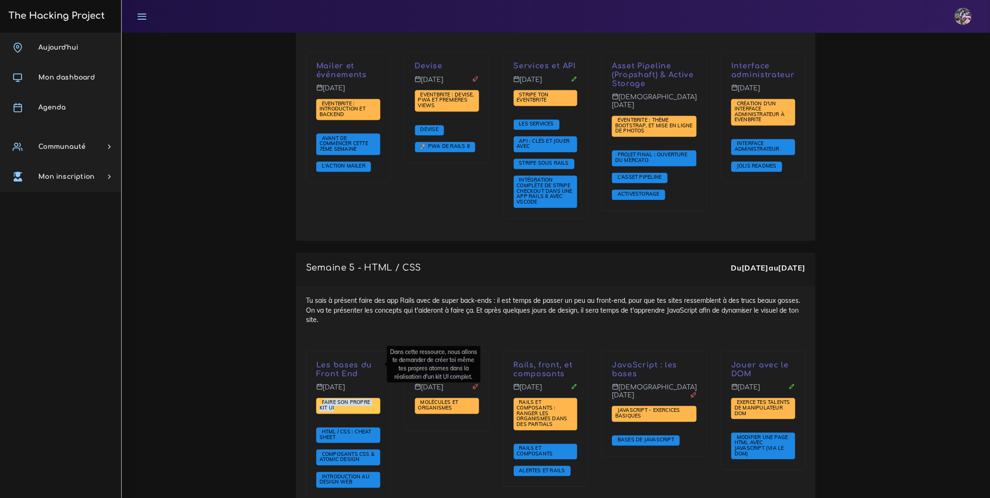
click at [366, 365] on div "Les bases du Front End Lundi 20 oct. Faire son propre kit UI HTML / CSS : cheat…" at bounding box center [348, 424] width 84 height 147
click at [366, 398] on span "Faire son propre kit UI" at bounding box center [348, 406] width 64 height 16
drag, startPoint x: 318, startPoint y: 361, endPoint x: 355, endPoint y: 371, distance: 38.1
click at [355, 398] on span "Faire son propre kit UI" at bounding box center [348, 406] width 64 height 16
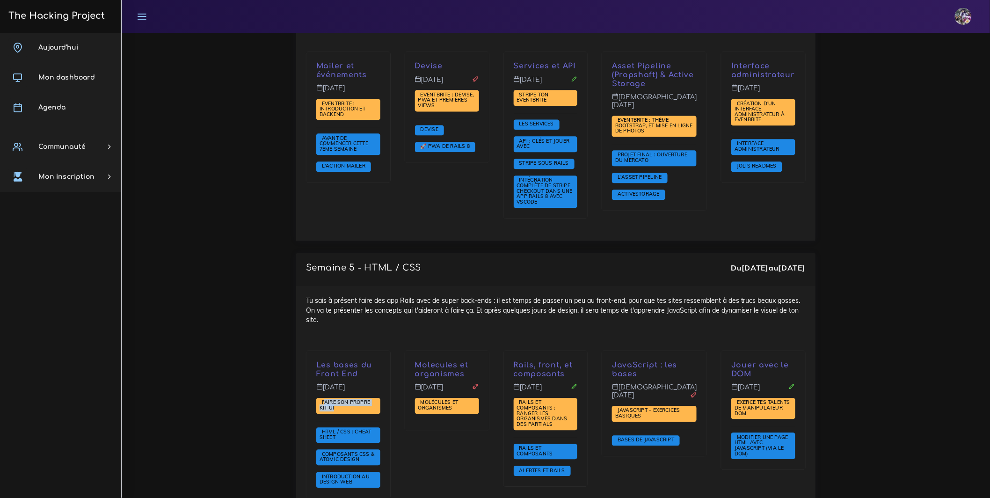
drag, startPoint x: 321, startPoint y: 348, endPoint x: 362, endPoint y: 352, distance: 41.9
click at [362, 383] on p "Lundi 20 oct." at bounding box center [348, 390] width 64 height 15
drag, startPoint x: 343, startPoint y: 364, endPoint x: 374, endPoint y: 373, distance: 31.8
click at [374, 373] on div "Les bases du Front End Lundi 20 oct. Faire son propre kit UI HTML / CSS : cheat…" at bounding box center [348, 424] width 84 height 147
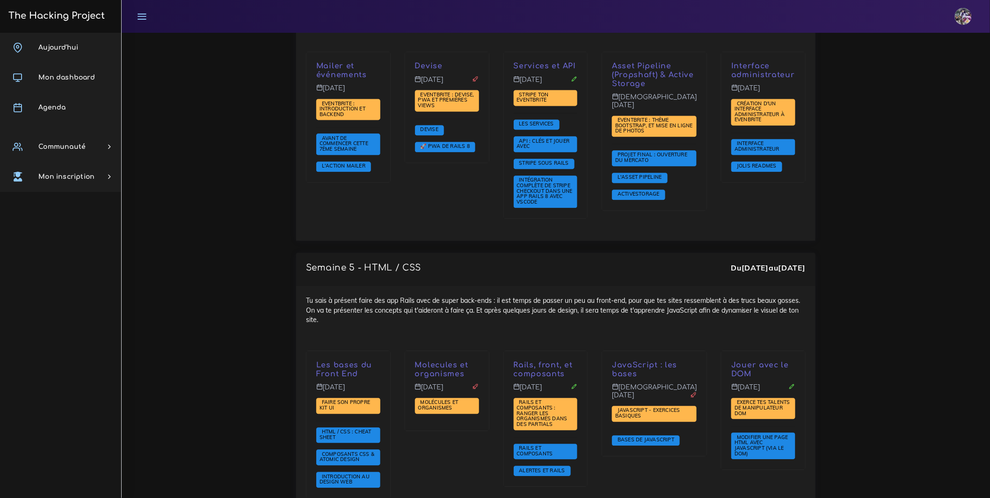
click at [374, 373] on div "Les bases du Front End Lundi 20 oct. Faire son propre kit UI HTML / CSS : cheat…" at bounding box center [348, 424] width 84 height 147
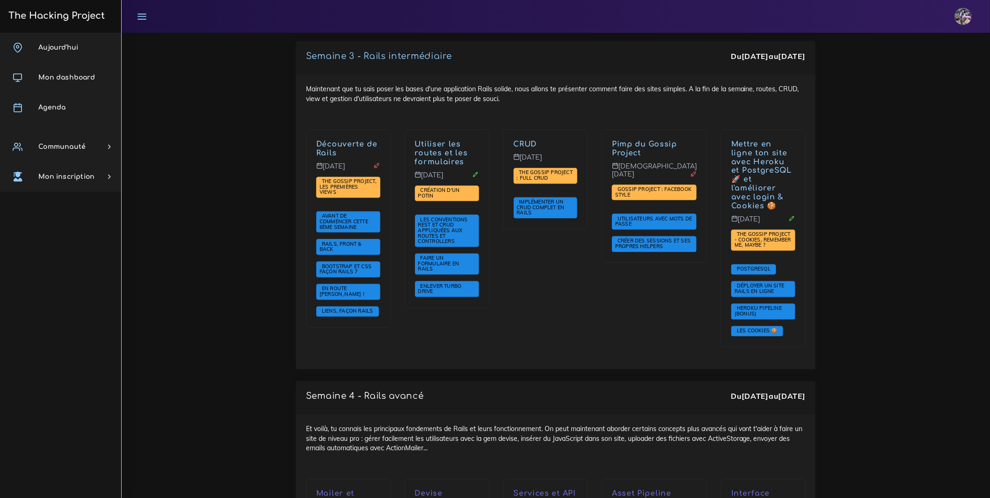
scroll to position [1766, 0]
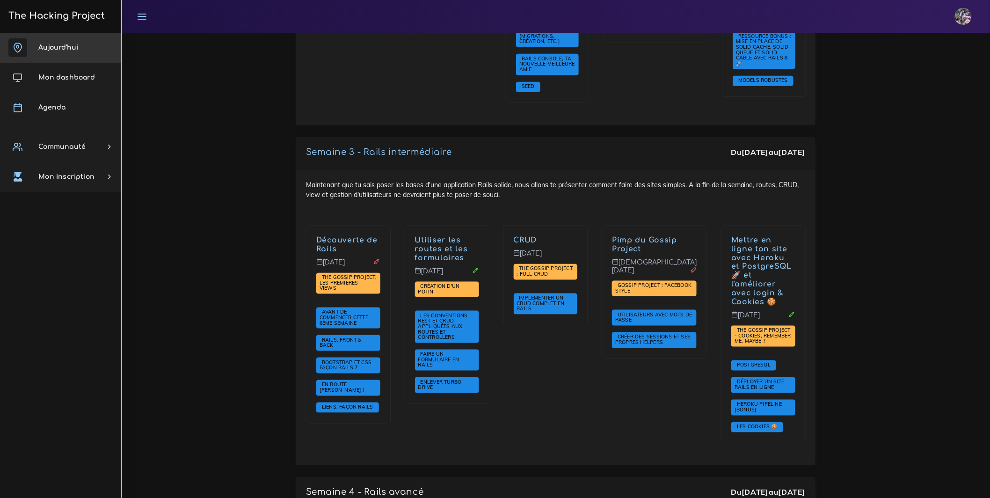
click at [59, 61] on link "Aujourd'hui" at bounding box center [60, 48] width 121 height 30
click at [58, 51] on span "Aujourd'hui" at bounding box center [58, 47] width 40 height 7
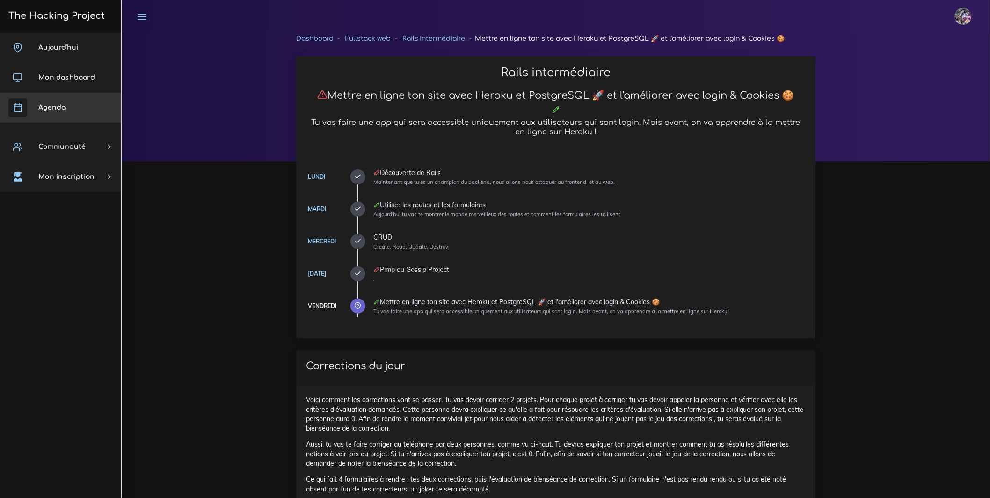
click at [88, 103] on link "Agenda" at bounding box center [60, 108] width 121 height 30
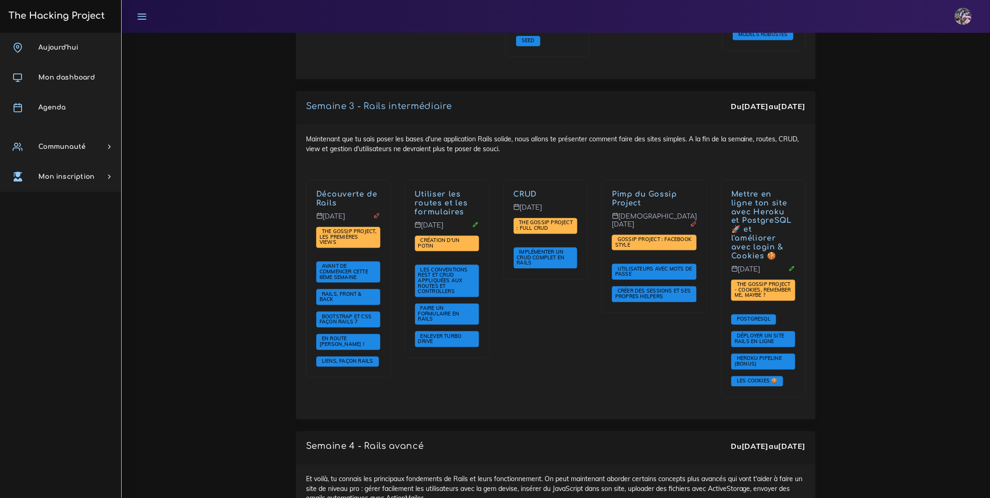
scroll to position [1797, 0]
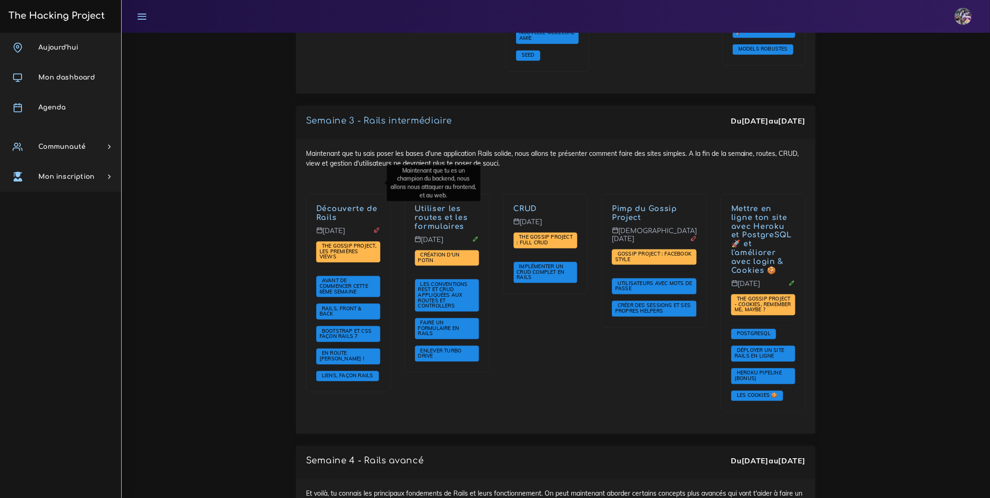
click at [361, 204] on link "Découverte de Rails" at bounding box center [346, 212] width 61 height 17
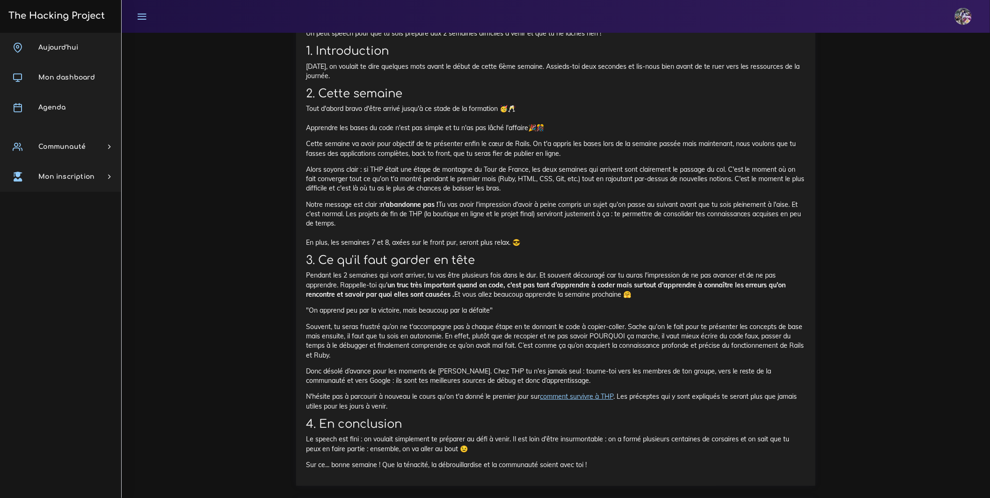
scroll to position [1418, 0]
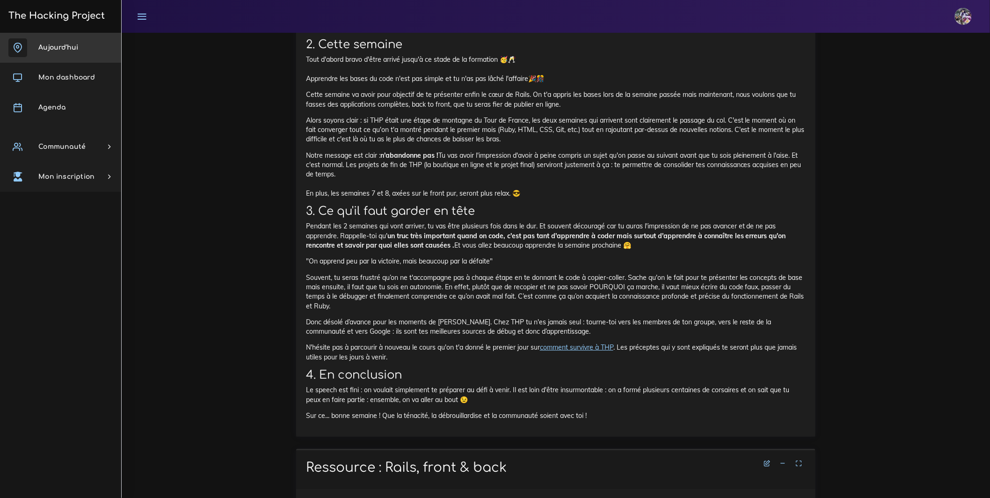
click at [49, 51] on link "Aujourd'hui" at bounding box center [60, 48] width 121 height 30
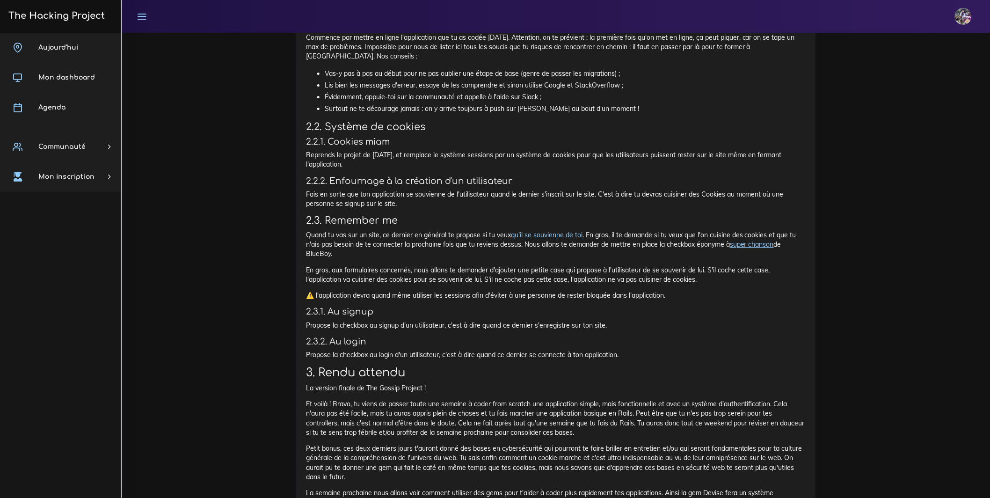
scroll to position [1570, 0]
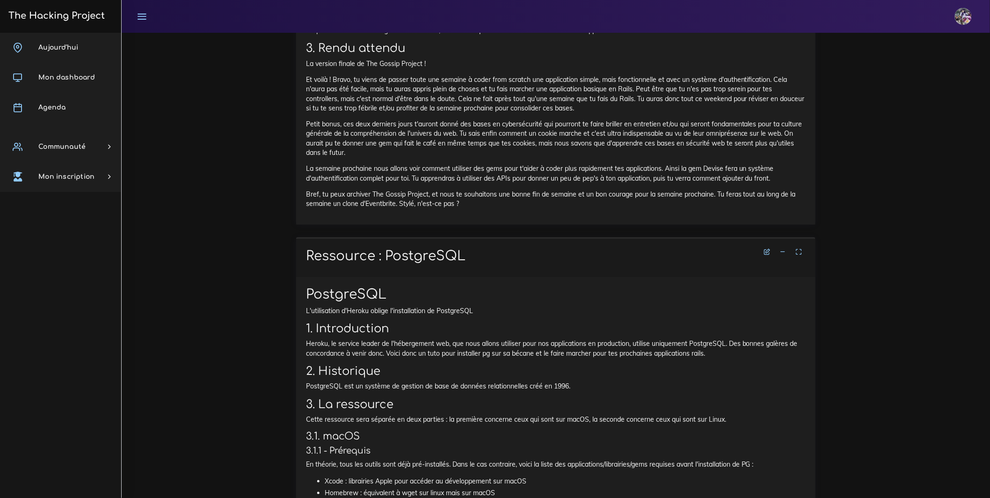
click at [40, 14] on h3 "The Hacking Project" at bounding box center [55, 16] width 99 height 10
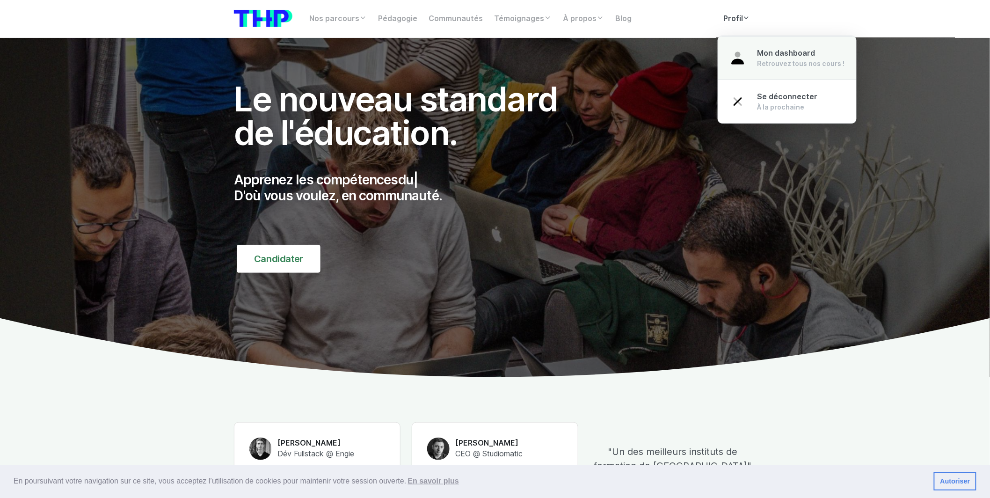
click at [737, 51] on img at bounding box center [738, 58] width 17 height 17
click at [773, 51] on span "Mon dashboard" at bounding box center [787, 53] width 58 height 9
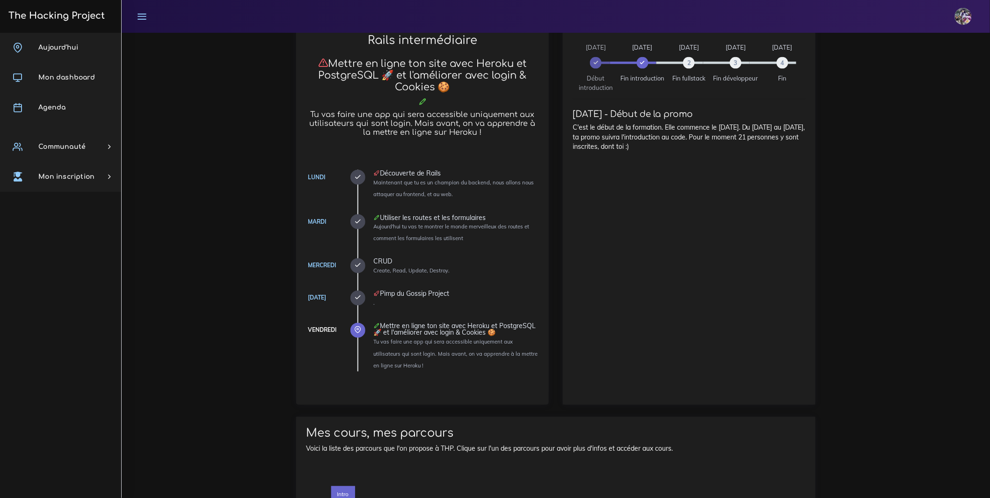
scroll to position [916, 0]
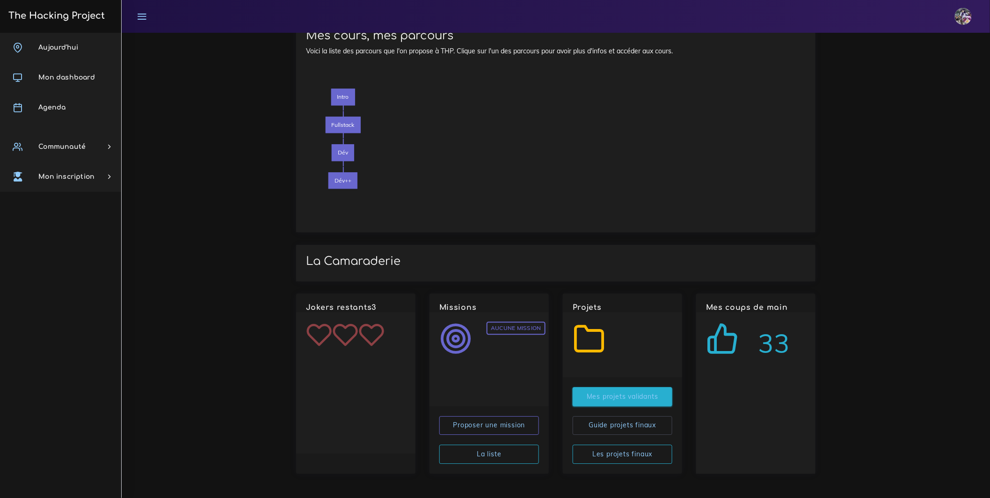
click at [620, 394] on link "Mes projets validants" at bounding box center [623, 396] width 100 height 19
click at [523, 447] on link "La liste" at bounding box center [489, 454] width 100 height 19
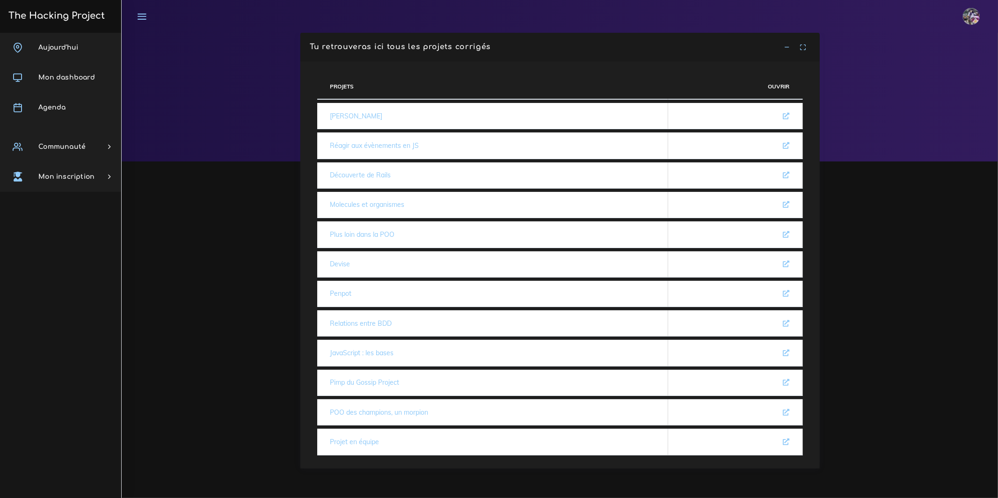
click at [788, 48] on icon at bounding box center [787, 47] width 7 height 7
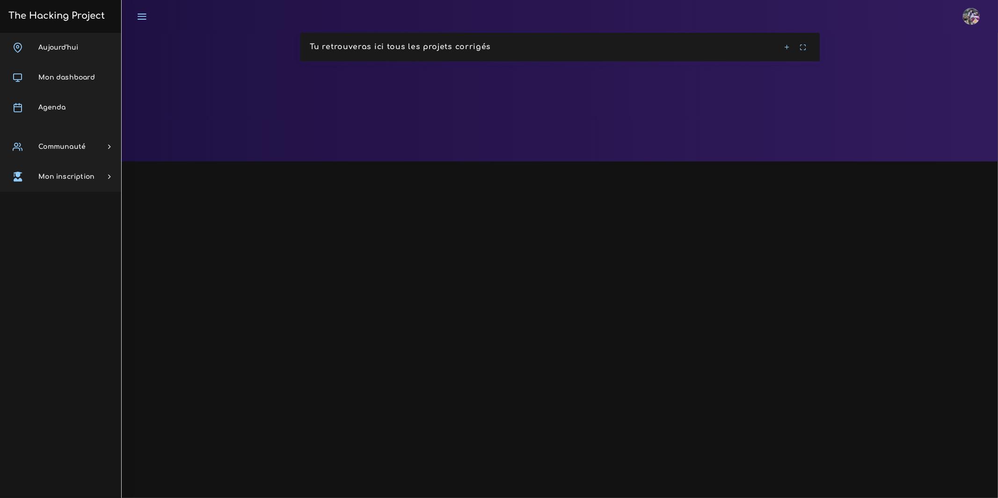
click at [788, 48] on icon at bounding box center [787, 47] width 7 height 7
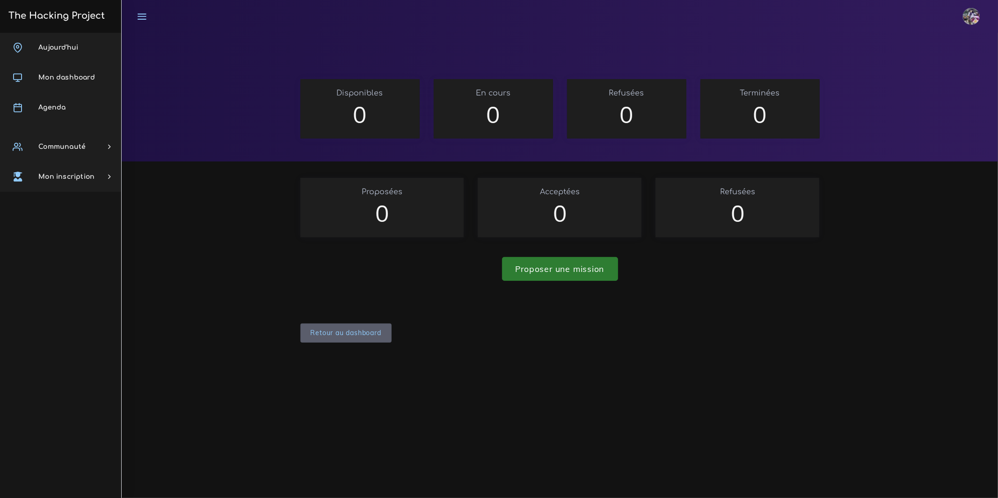
click at [350, 330] on link "Retour au dashboard" at bounding box center [345, 332] width 91 height 19
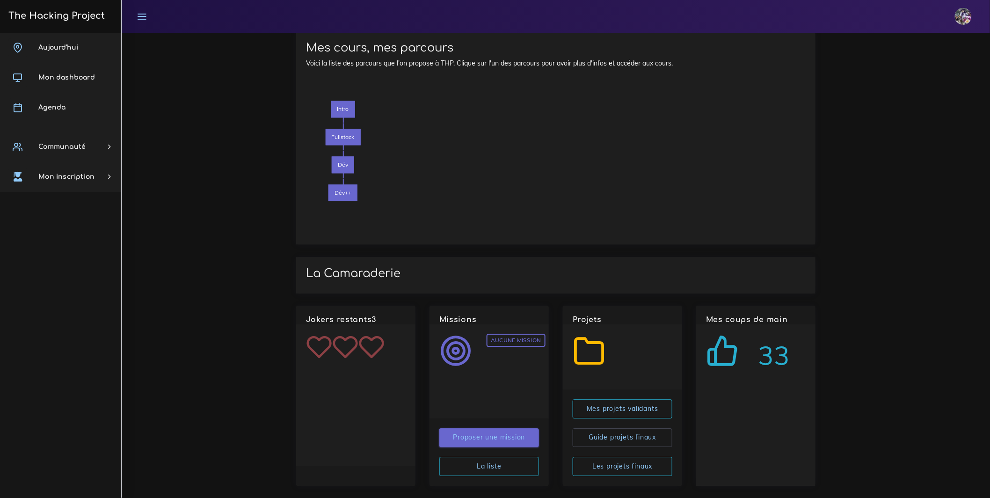
scroll to position [910, 0]
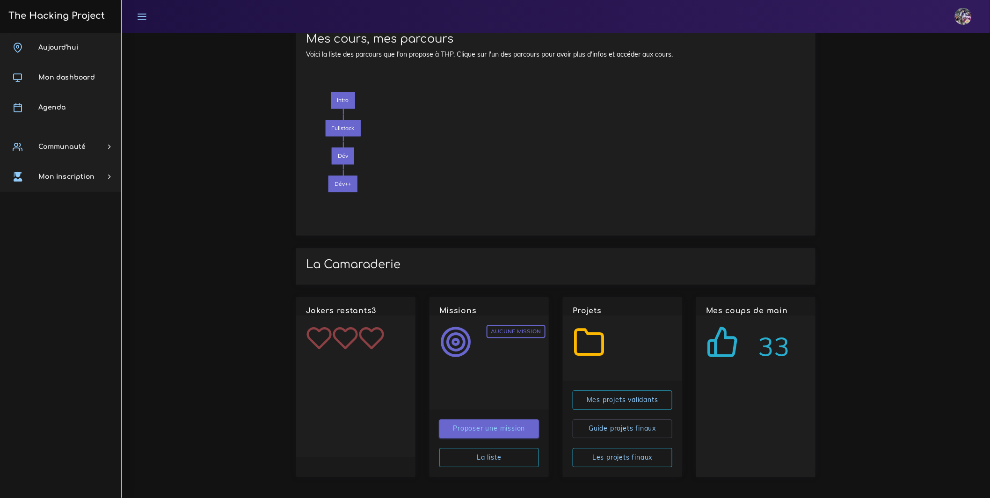
click at [485, 431] on link "Proposer une mission" at bounding box center [489, 428] width 100 height 19
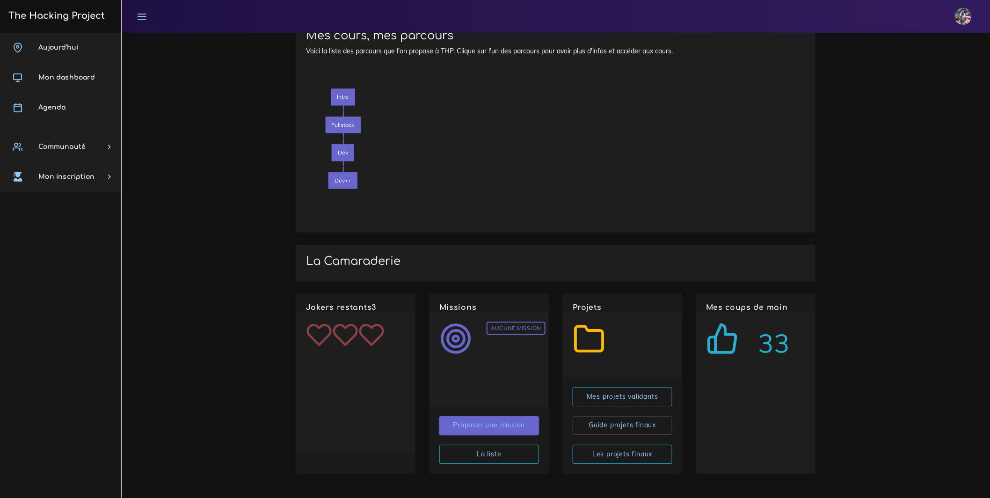
scroll to position [916, 0]
click at [508, 456] on link "La liste" at bounding box center [489, 454] width 100 height 19
click at [619, 418] on link "Guide projets finaux" at bounding box center [623, 425] width 100 height 19
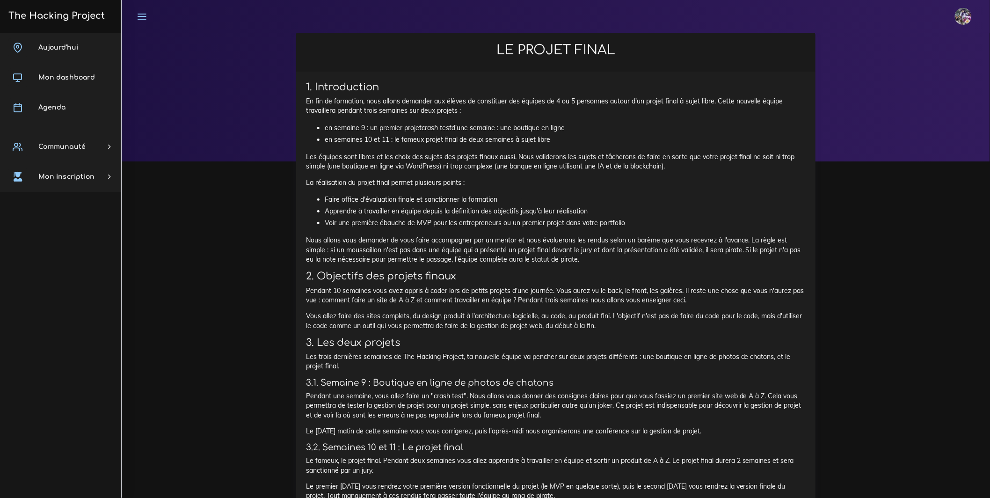
drag, startPoint x: 326, startPoint y: 129, endPoint x: 561, endPoint y: 124, distance: 234.9
drag, startPoint x: 568, startPoint y: 128, endPoint x: 313, endPoint y: 131, distance: 255.0
click at [313, 131] on ul "en semaine 9 : un premier projet crash test d'une semaine : une boutique en lig…" at bounding box center [556, 133] width 500 height 23
click at [355, 140] on li "en semaines 10 et 11 : le fameux projet final de deux semaines à sujet libre" at bounding box center [565, 140] width 481 height 12
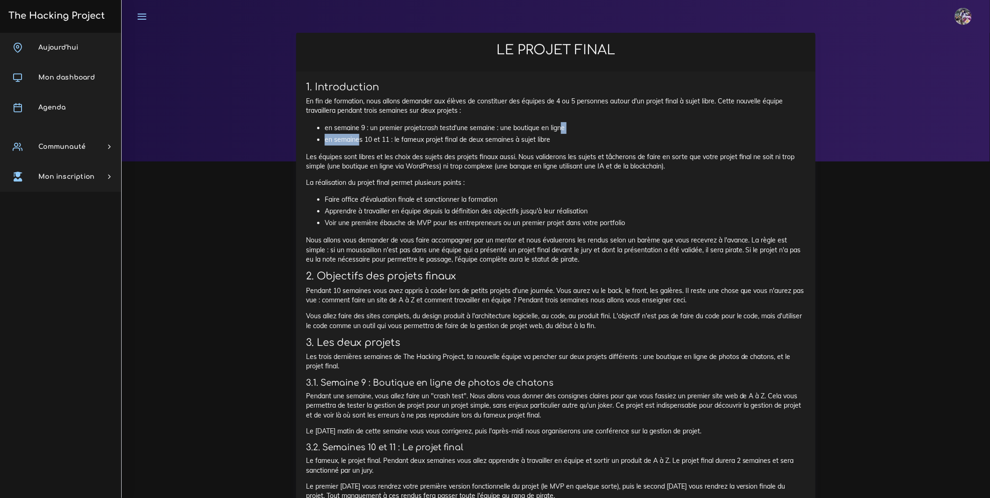
drag, startPoint x: 560, startPoint y: 136, endPoint x: 360, endPoint y: 142, distance: 200.4
click at [360, 142] on ul "en semaine 9 : un premier projet crash test d'une semaine : une boutique en lig…" at bounding box center [556, 133] width 500 height 23
click at [360, 142] on li "en semaines 10 et 11 : le fameux projet final de deux semaines à sujet libre" at bounding box center [565, 140] width 481 height 12
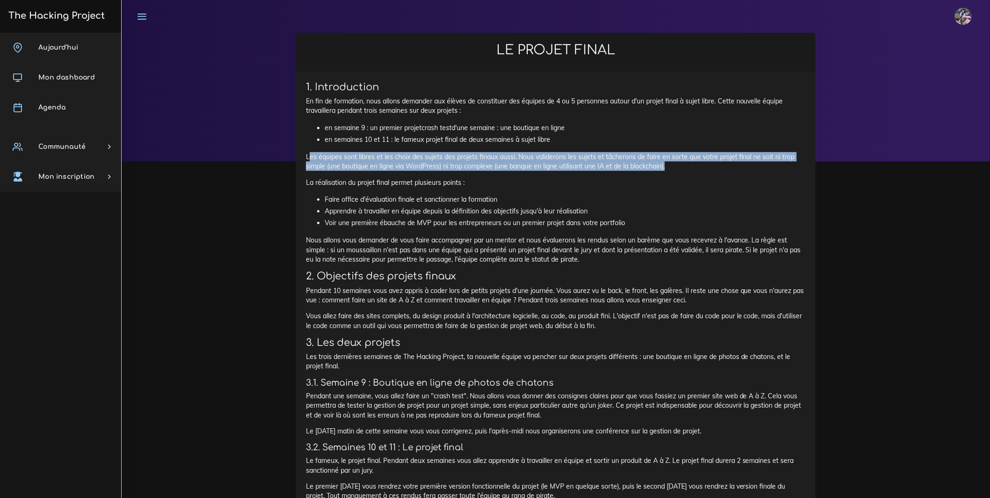
drag, startPoint x: 309, startPoint y: 161, endPoint x: 754, endPoint y: 175, distance: 445.7
click at [754, 171] on p "Les équipes sont libres et les choix des sujets des projets finaux aussi. Nous …" at bounding box center [556, 161] width 500 height 19
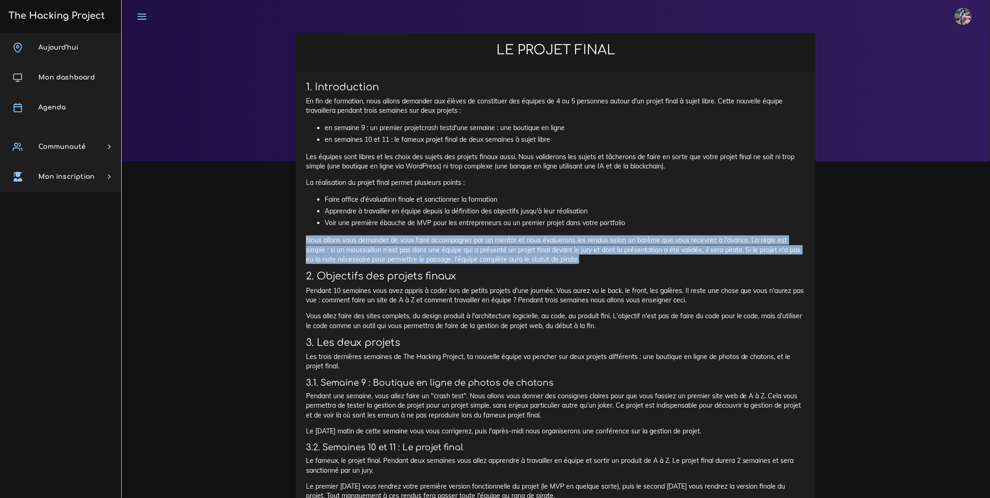
drag, startPoint x: 286, startPoint y: 250, endPoint x: 790, endPoint y: 267, distance: 504.2
click at [789, 264] on p "Nous allons vous demander de vous faire accompagner par un mentor et nous évalu…" at bounding box center [556, 249] width 500 height 29
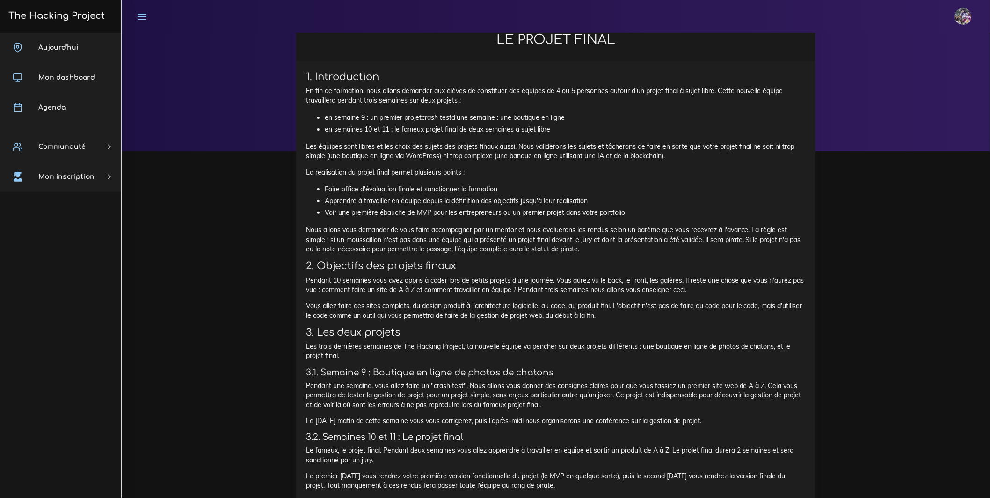
scroll to position [13, 0]
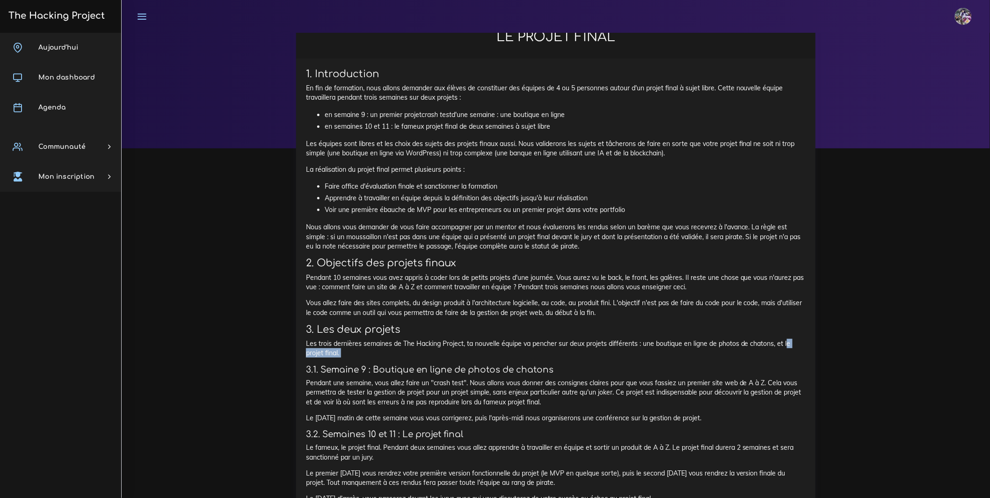
drag, startPoint x: 347, startPoint y: 374, endPoint x: 402, endPoint y: 385, distance: 56.6
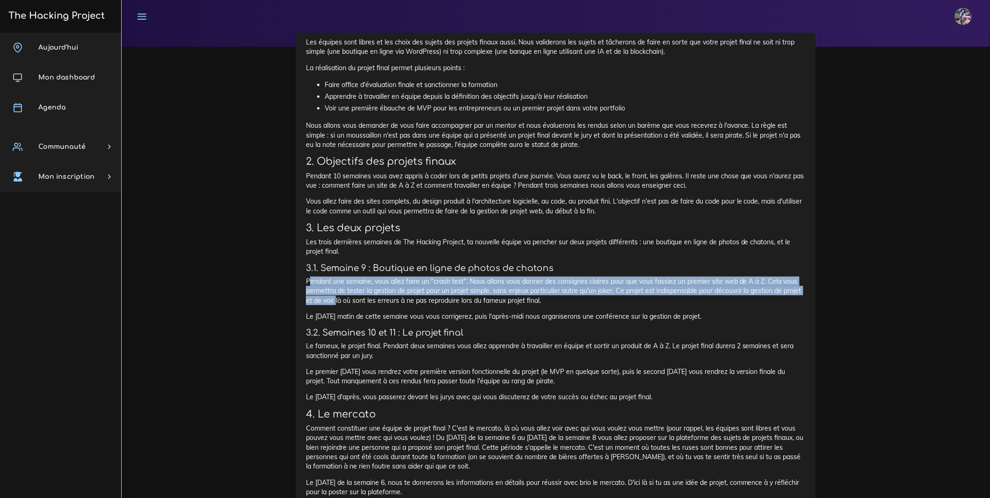
drag, startPoint x: 311, startPoint y: 305, endPoint x: 437, endPoint y: 324, distance: 127.4
click at [437, 305] on p "Pendant une semaine, vous allez faire un "crash test". Nous allons vous donner …" at bounding box center [556, 291] width 500 height 29
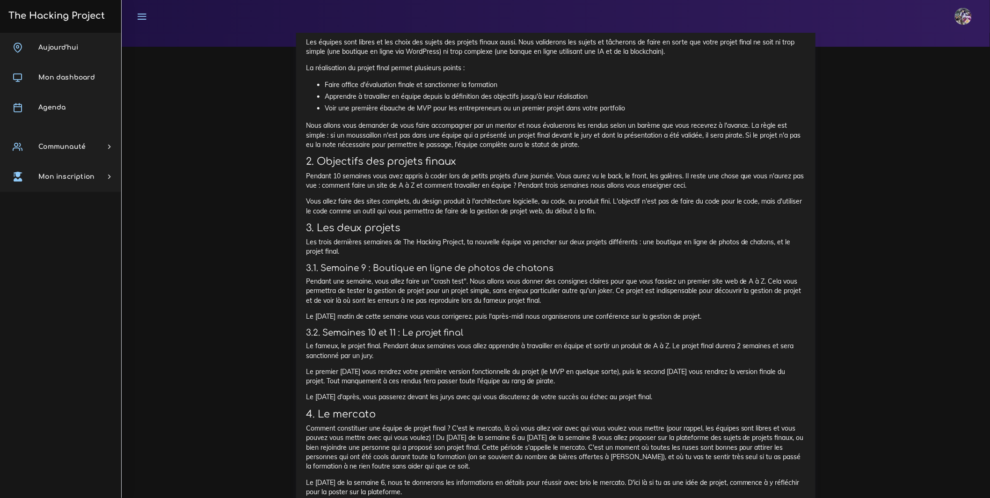
click at [447, 305] on p "Pendant une semaine, vous allez faire un "crash test". Nous allons vous donner …" at bounding box center [556, 291] width 500 height 29
drag, startPoint x: 316, startPoint y: 315, endPoint x: 457, endPoint y: 316, distance: 140.4
click at [457, 305] on p "Pendant une semaine, vous allez faire un "crash test". Nous allons vous donner …" at bounding box center [556, 291] width 500 height 29
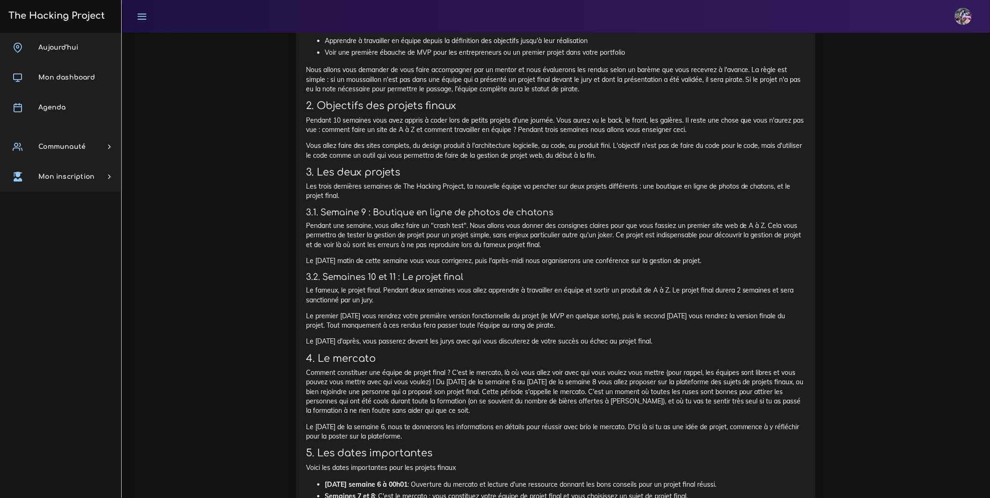
scroll to position [171, 0]
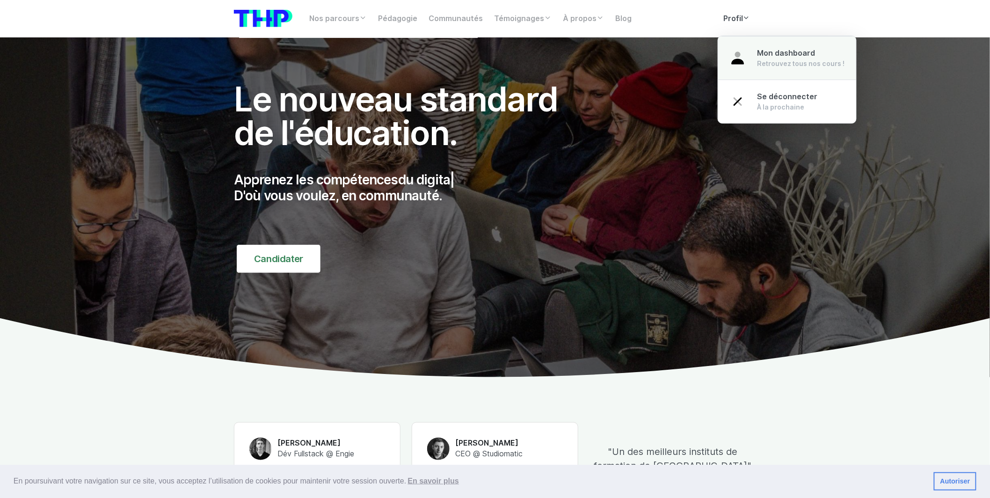
click at [733, 54] on img at bounding box center [738, 58] width 17 height 17
click at [775, 53] on span "Mon dashboard" at bounding box center [787, 53] width 58 height 9
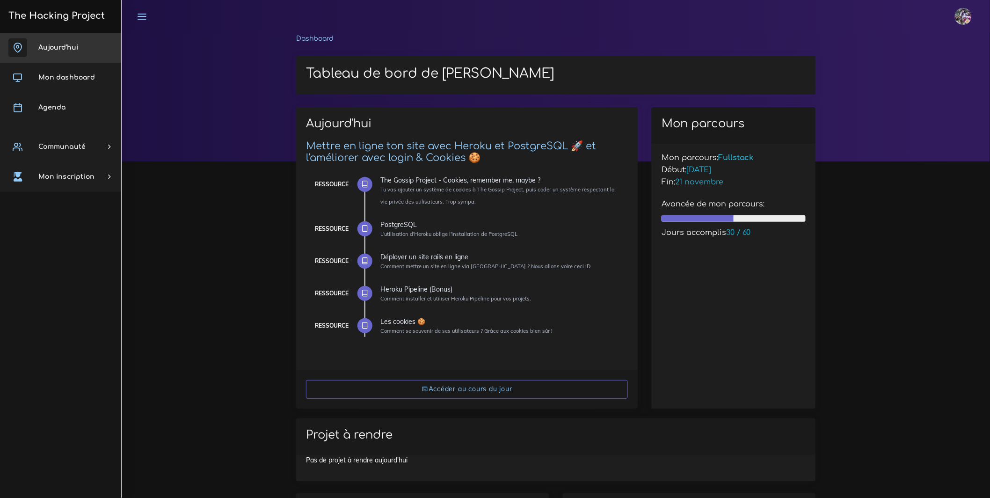
click at [29, 51] on link "Aujourd'hui" at bounding box center [60, 48] width 121 height 30
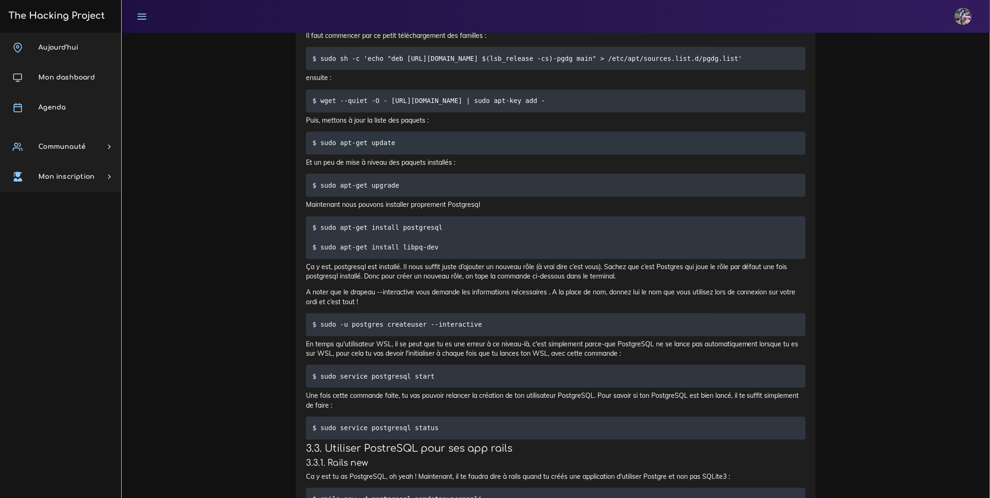
scroll to position [2202, 0]
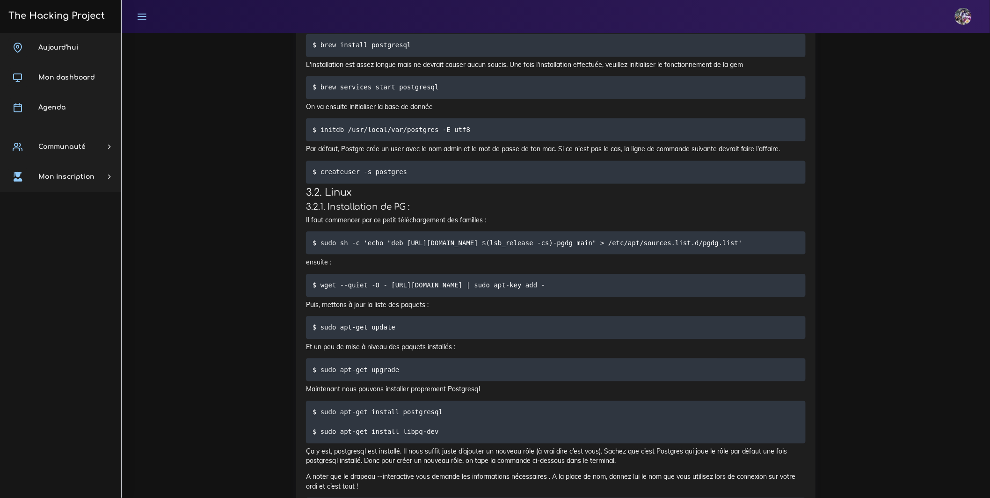
click at [42, 20] on h3 "The Hacking Project" at bounding box center [55, 16] width 99 height 10
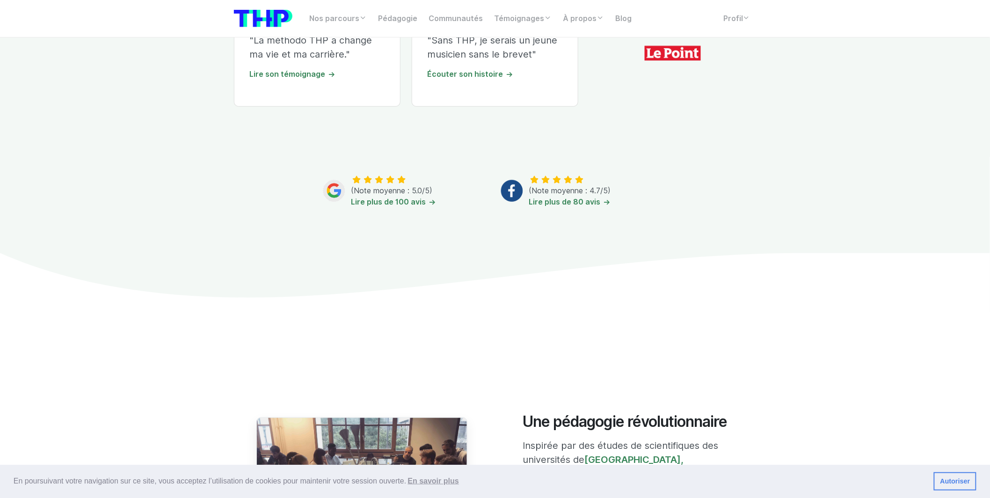
scroll to position [307, 0]
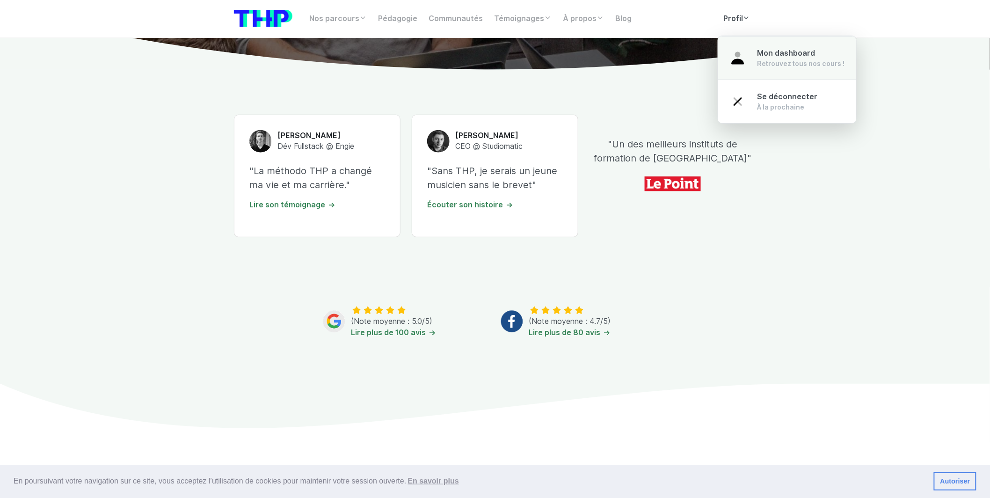
click at [749, 52] on link "Mon dashboard Retrouvez tous nos cours !" at bounding box center [787, 58] width 138 height 44
click at [763, 55] on span "Mon dashboard" at bounding box center [787, 53] width 58 height 9
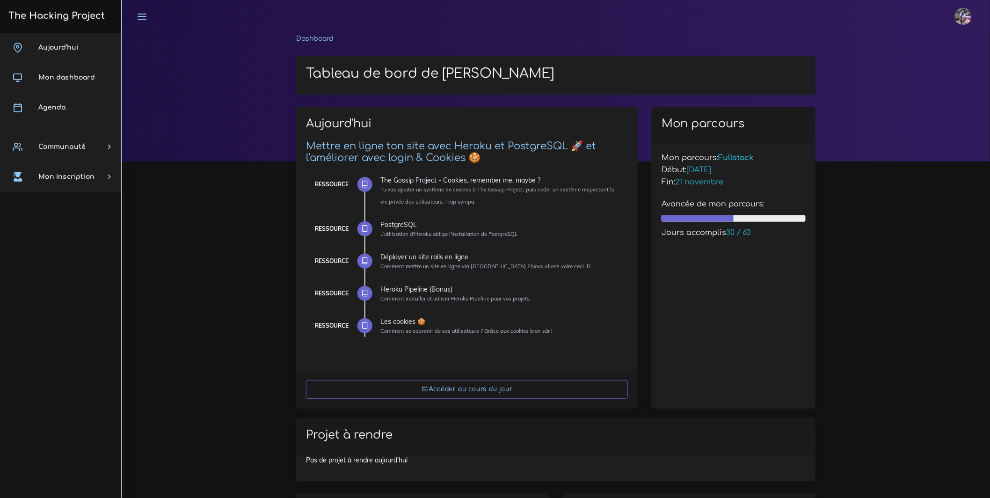
click at [790, 245] on div "Mon parcours: Fullstack Début: 01 septembre Fin: 21 novembre Avancée de mon par…" at bounding box center [734, 276] width 164 height 265
click at [728, 233] on span "30 / 60" at bounding box center [738, 232] width 25 height 8
click at [667, 204] on h5 "Avancée de mon parcours:" at bounding box center [734, 204] width 144 height 9
drag, startPoint x: 661, startPoint y: 204, endPoint x: 804, endPoint y: 212, distance: 142.9
click at [804, 212] on div "Avancée de mon parcours:" at bounding box center [734, 214] width 158 height 29
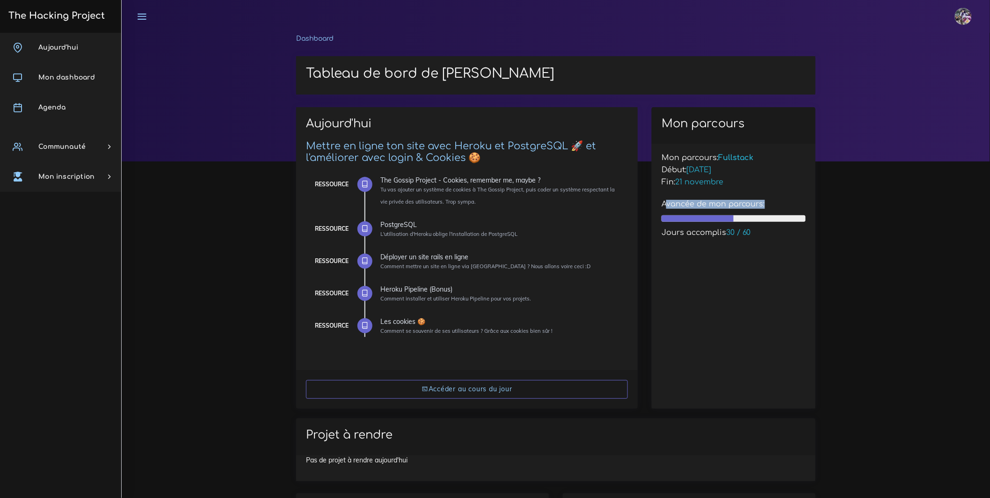
click at [804, 212] on div "Avancée de mon parcours:" at bounding box center [734, 214] width 158 height 29
drag, startPoint x: 648, startPoint y: 215, endPoint x: 853, endPoint y: 220, distance: 205.0
drag, startPoint x: 794, startPoint y: 247, endPoint x: 632, endPoint y: 214, distance: 165.2
click at [620, 217] on div "Aujourd'hui Mettre en ligne ton site avec Heroku et PostgreSQL 🚀 et l'améliorer…" at bounding box center [555, 263] width 533 height 312
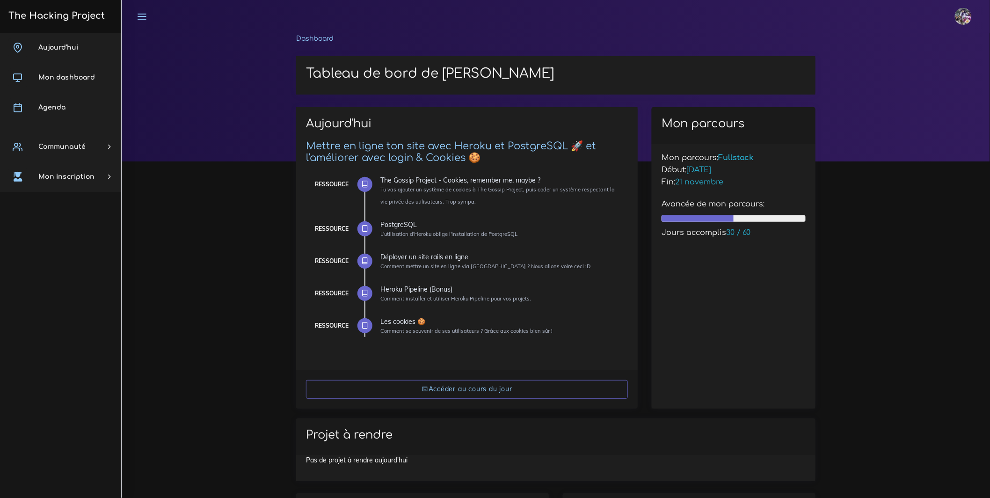
click at [719, 212] on div "Avancée de mon parcours:" at bounding box center [734, 214] width 158 height 29
drag, startPoint x: 660, startPoint y: 208, endPoint x: 761, endPoint y: 249, distance: 109.6
click at [761, 249] on div "Mon parcours: Fullstack Début: 01 septembre Fin: 21 novembre Avancée de mon par…" at bounding box center [734, 276] width 164 height 265
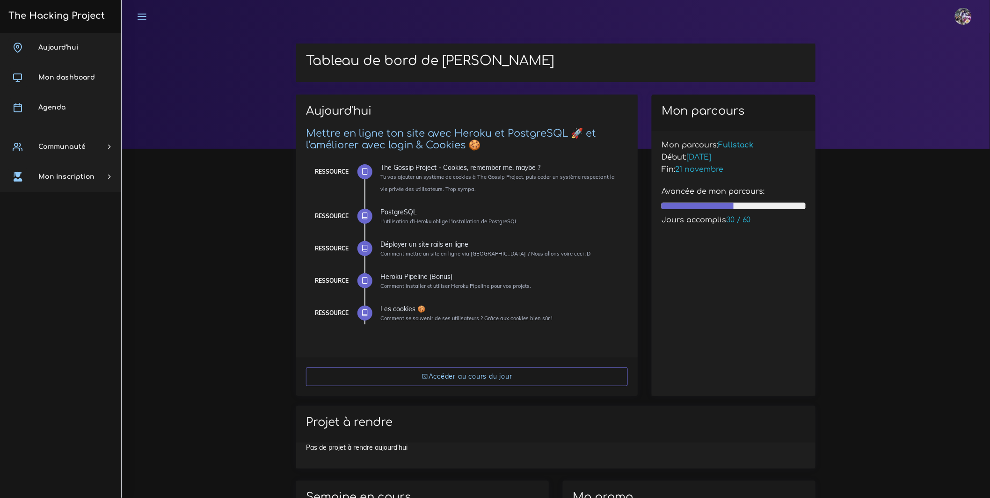
scroll to position [20, 0]
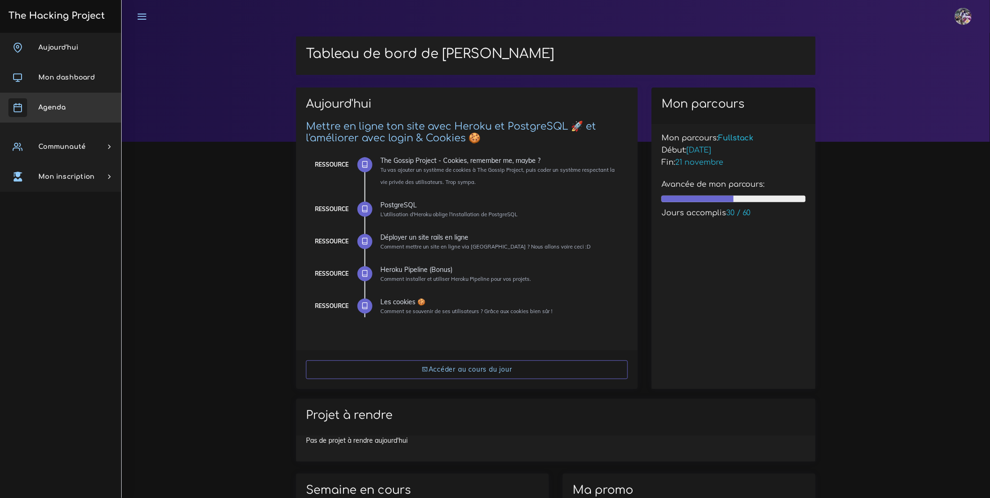
click at [69, 96] on link "Agenda" at bounding box center [60, 108] width 121 height 30
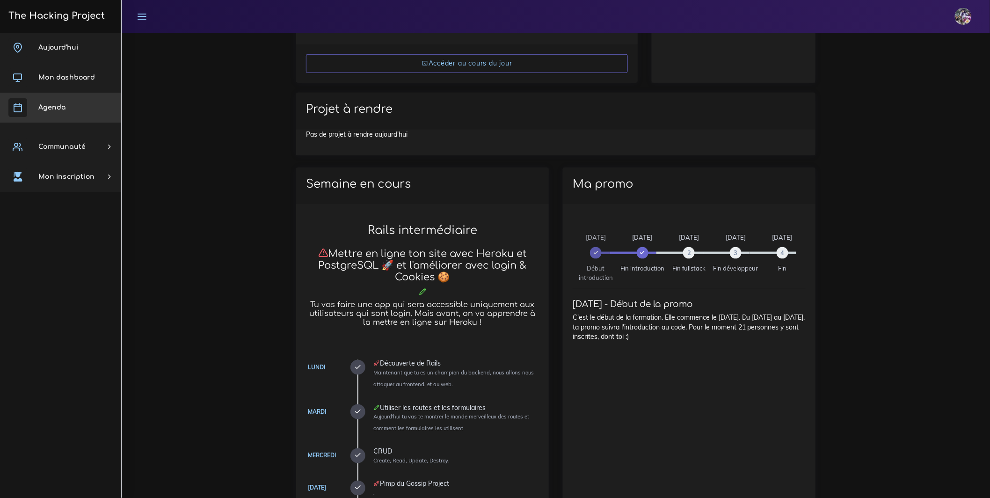
scroll to position [390, 0]
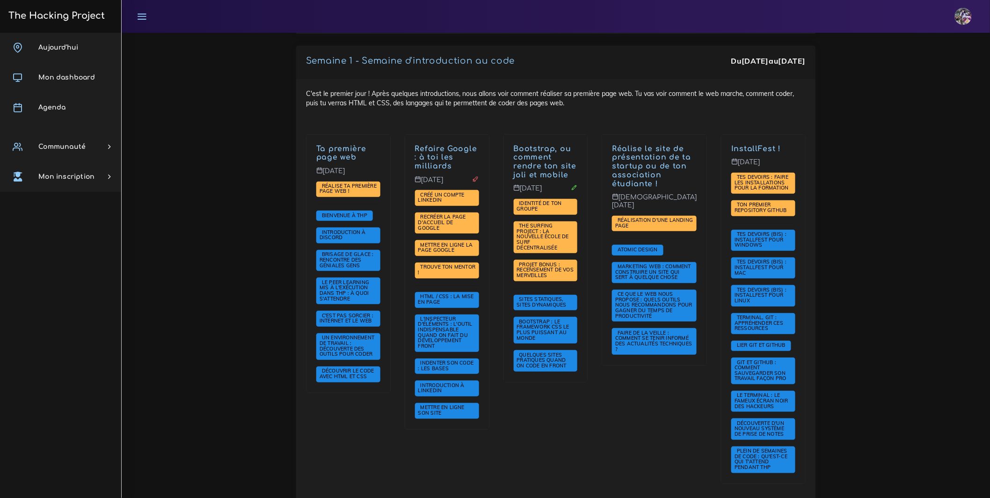
scroll to position [69, 0]
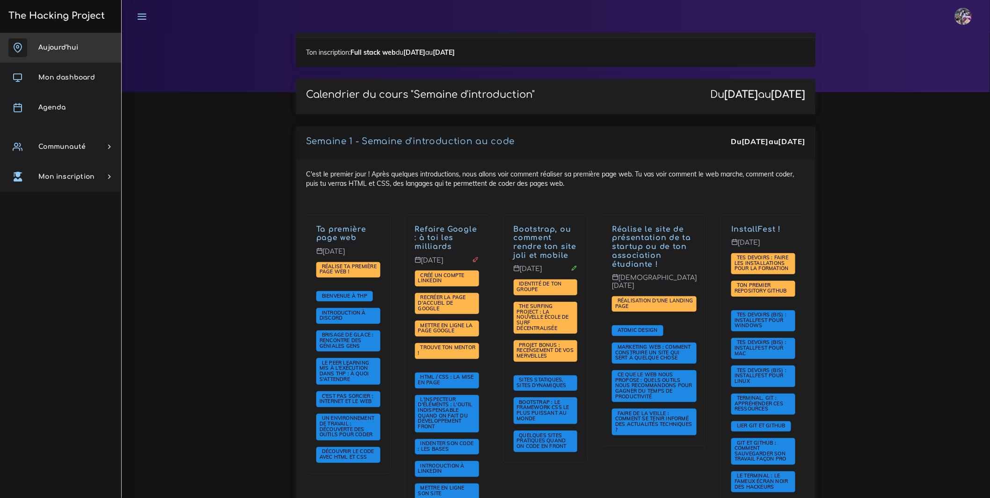
click at [79, 40] on link "Aujourd'hui" at bounding box center [60, 48] width 121 height 30
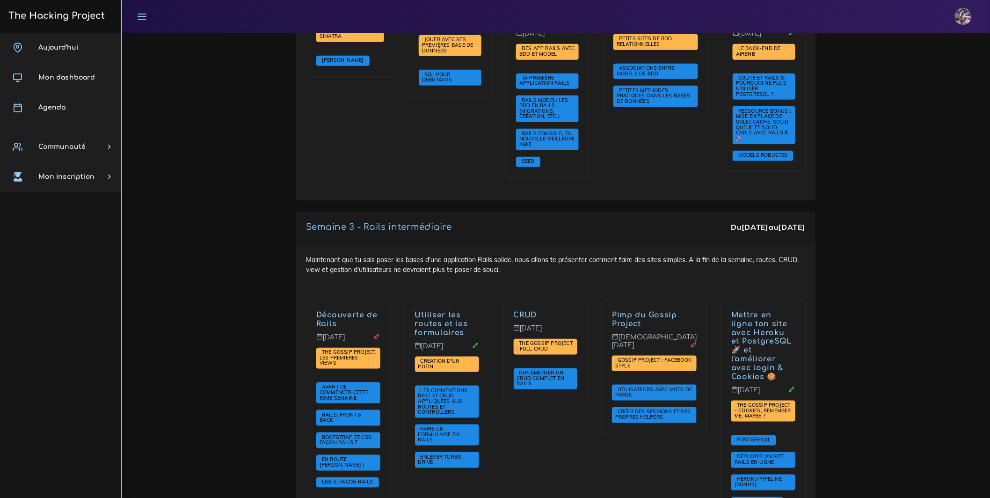
scroll to position [1773, 0]
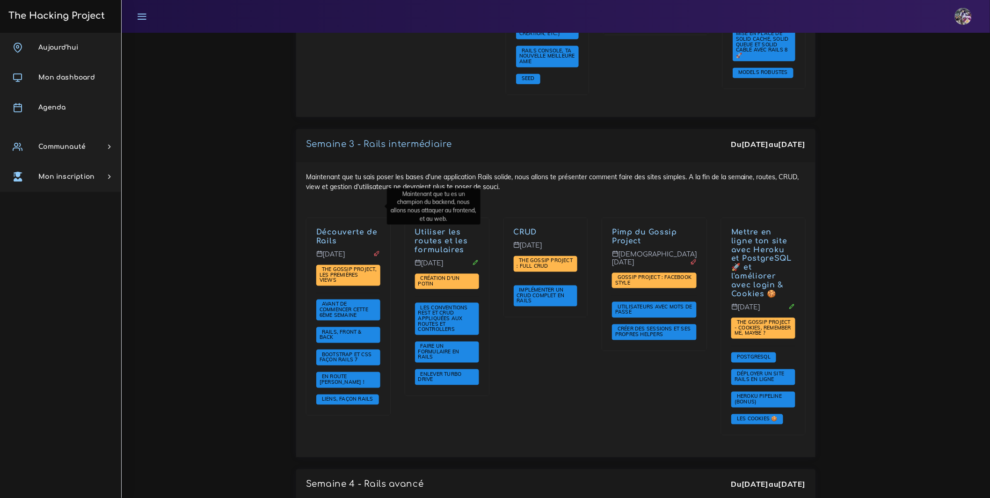
click at [351, 228] on link "Découverte de Rails" at bounding box center [346, 236] width 61 height 17
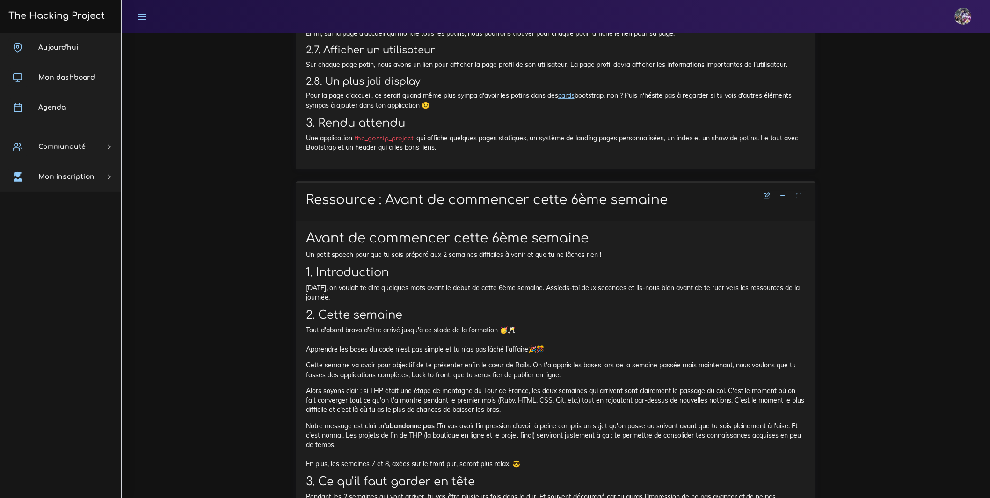
scroll to position [1149, 0]
click at [780, 199] on link at bounding box center [783, 194] width 14 height 8
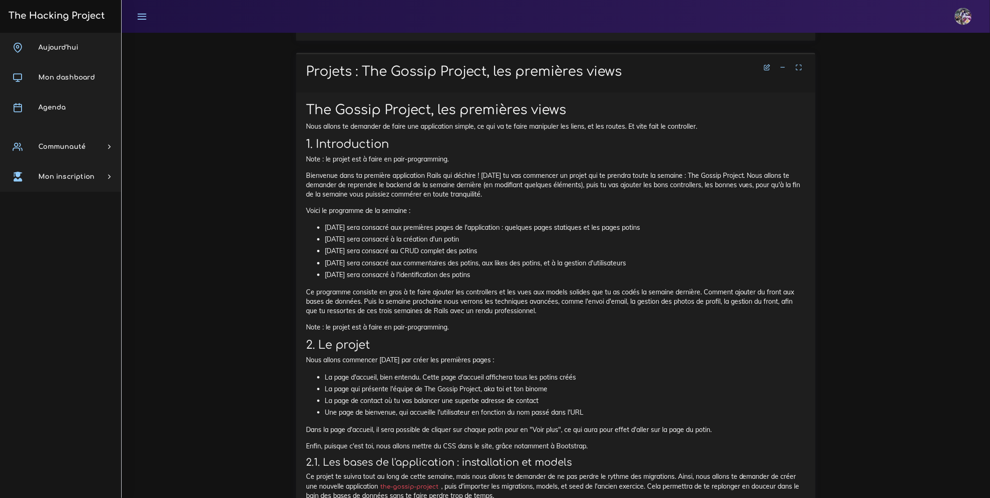
scroll to position [172, 0]
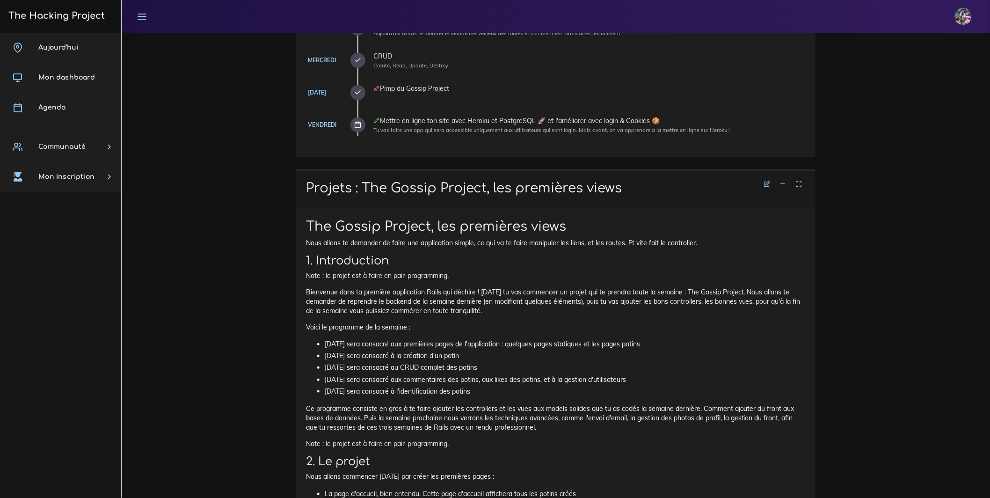
click at [786, 181] on icon at bounding box center [783, 184] width 7 height 7
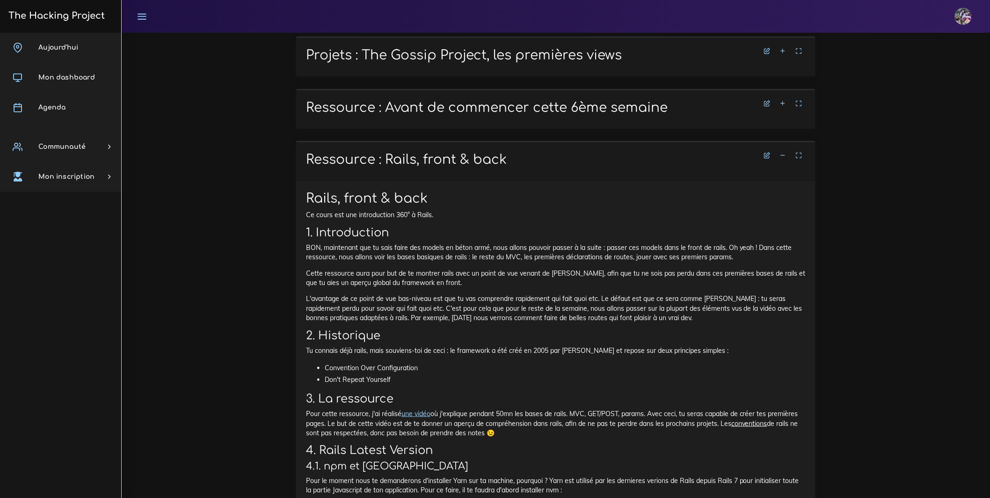
scroll to position [355, 0]
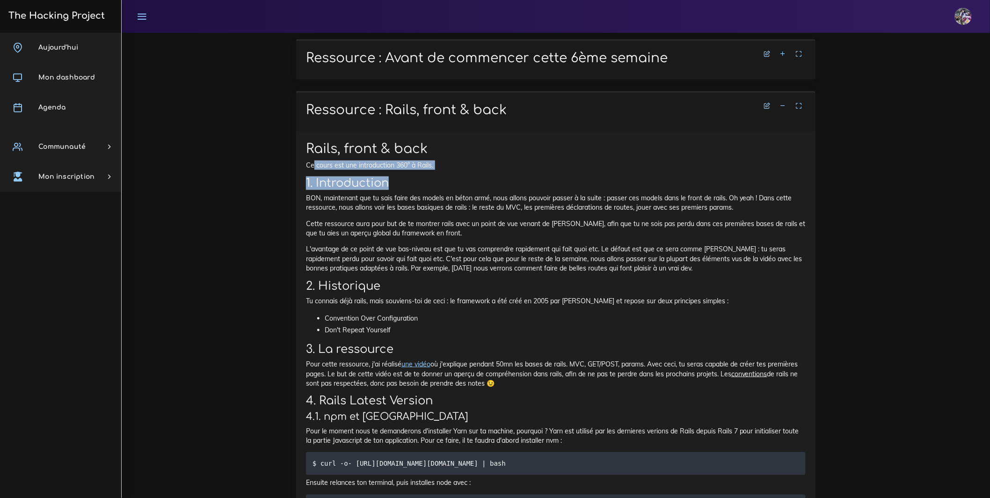
drag, startPoint x: 314, startPoint y: 161, endPoint x: 496, endPoint y: 190, distance: 184.2
click at [496, 190] on div "Rails, front & back Ce cours est une introduction 360° à Rails. 1. Introduction…" at bounding box center [556, 450] width 500 height 619
click at [496, 190] on h2 "1. Introduction" at bounding box center [556, 183] width 500 height 14
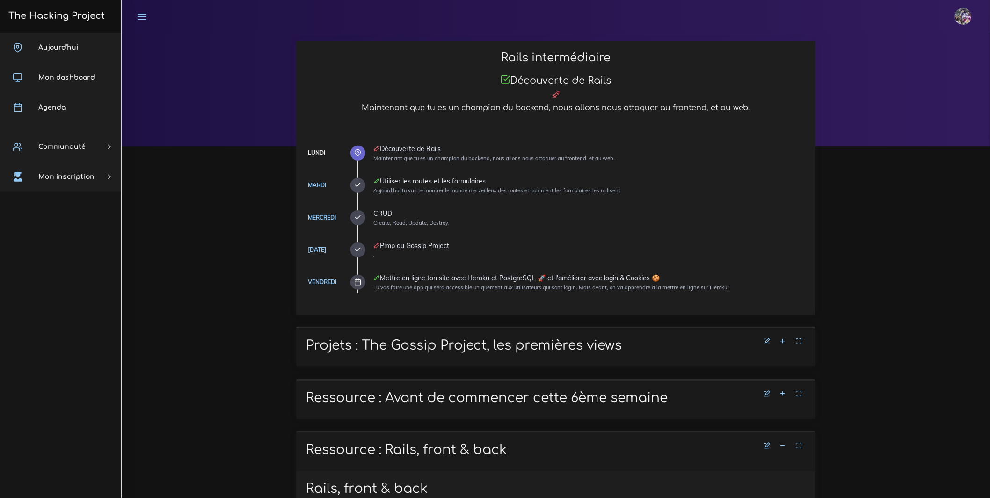
scroll to position [0, 0]
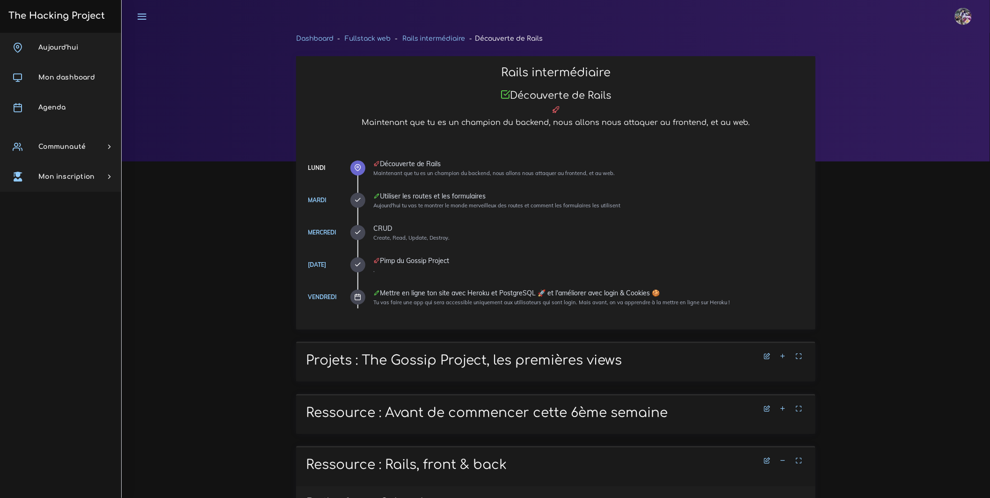
click at [73, 15] on h3 "The Hacking Project" at bounding box center [55, 16] width 99 height 10
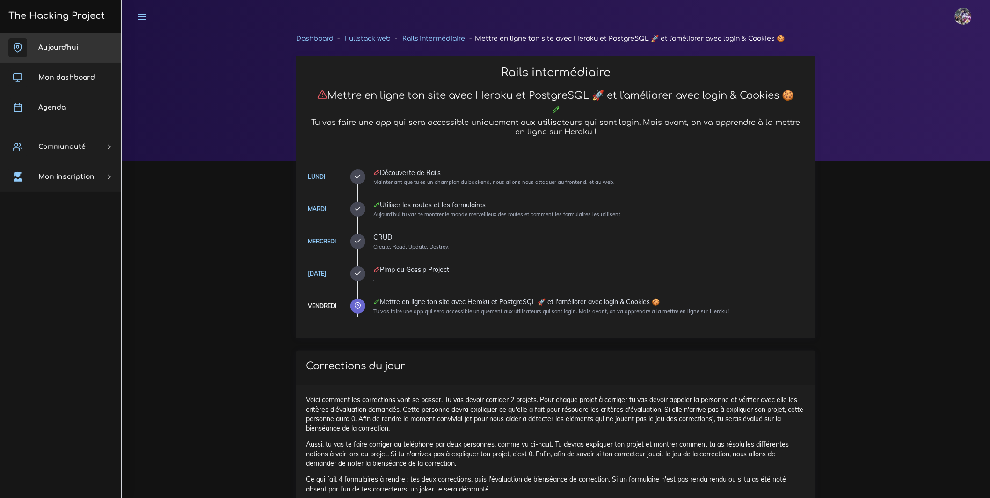
click at [73, 44] on span "Aujourd'hui" at bounding box center [58, 47] width 40 height 7
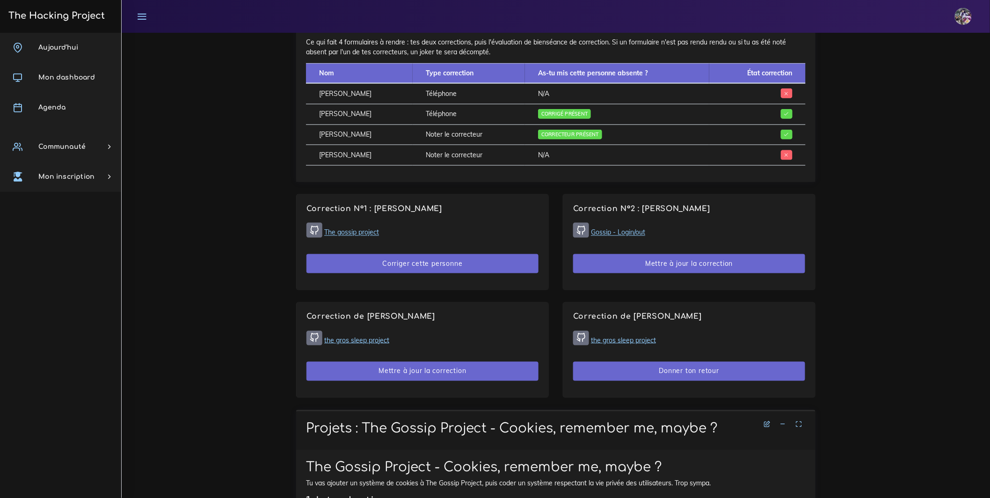
scroll to position [460, 0]
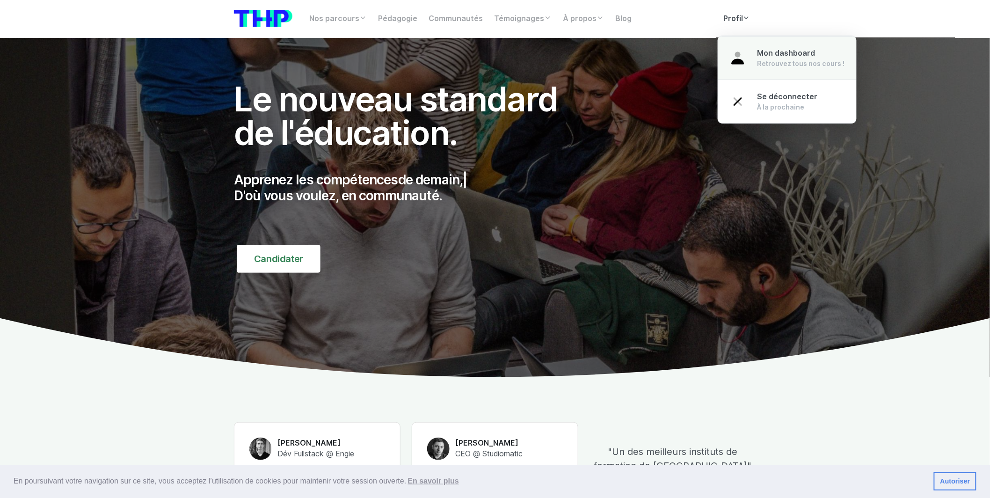
click at [766, 63] on div "Retrouvez tous nos cours !" at bounding box center [802, 63] width 88 height 9
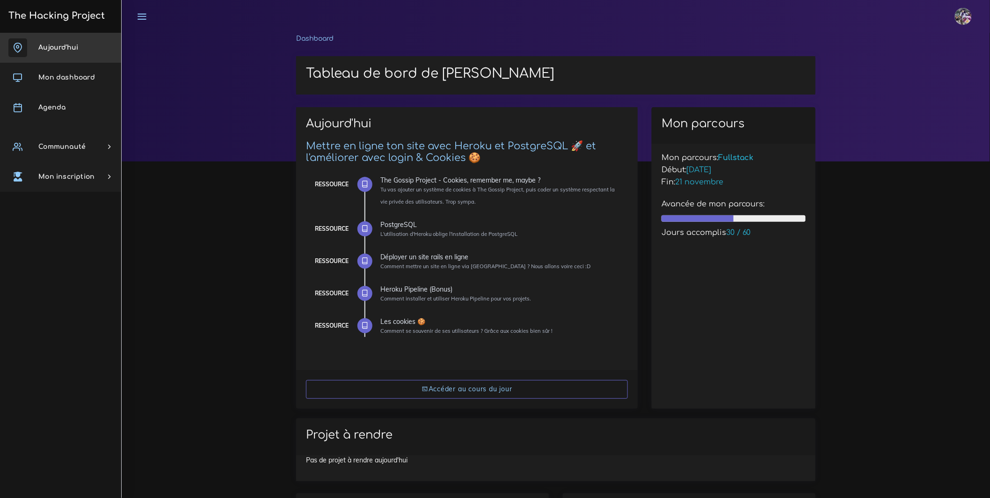
click at [69, 49] on span "Aujourd'hui" at bounding box center [58, 47] width 40 height 7
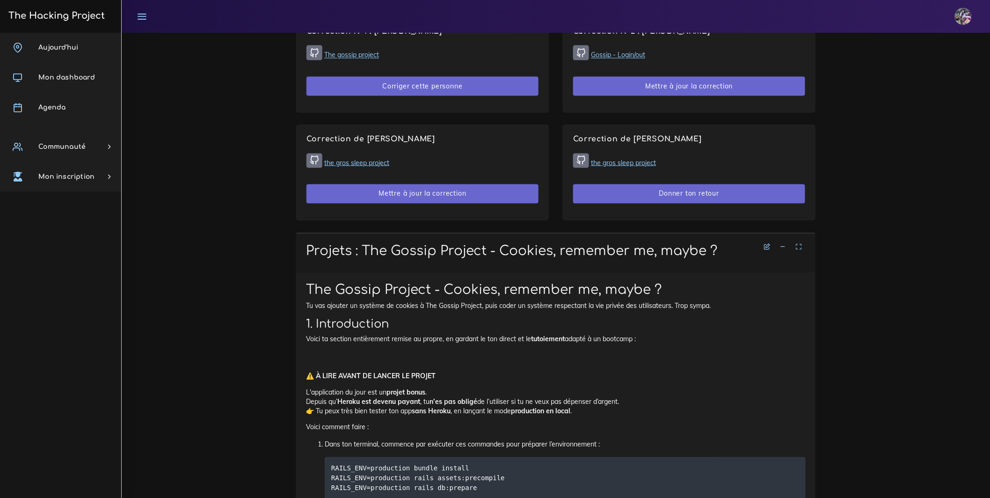
scroll to position [563, 0]
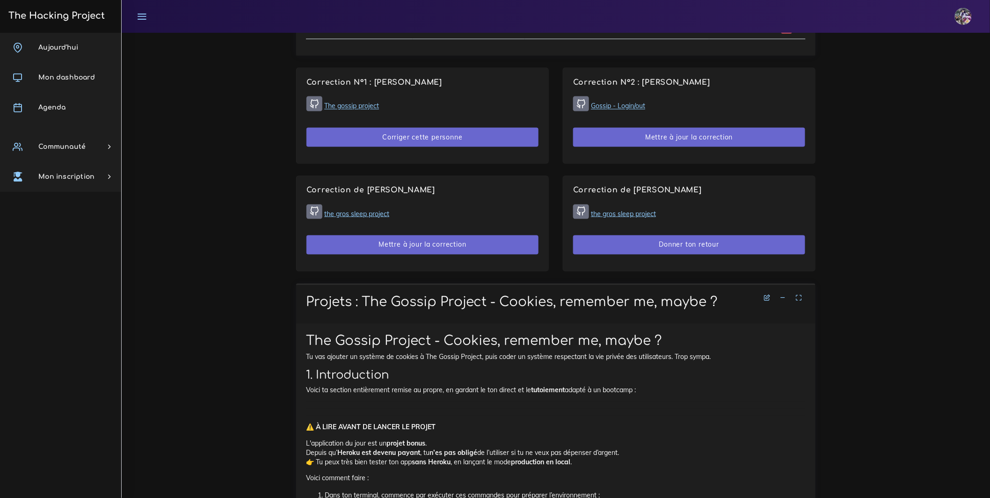
click at [648, 218] on link "the gros sleep project" at bounding box center [623, 214] width 65 height 8
